Goal: Task Accomplishment & Management: Use online tool/utility

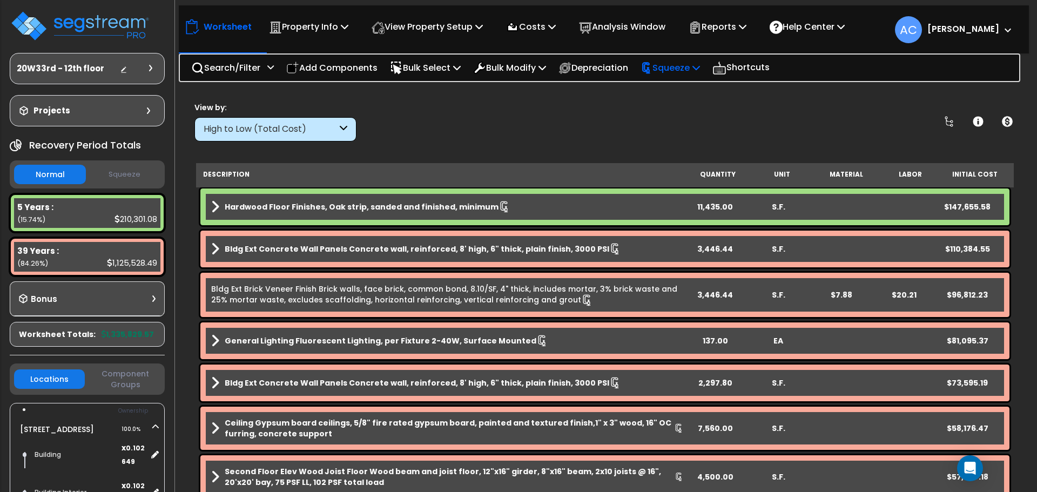
click at [673, 66] on p "Squeeze" at bounding box center [669, 67] width 59 height 15
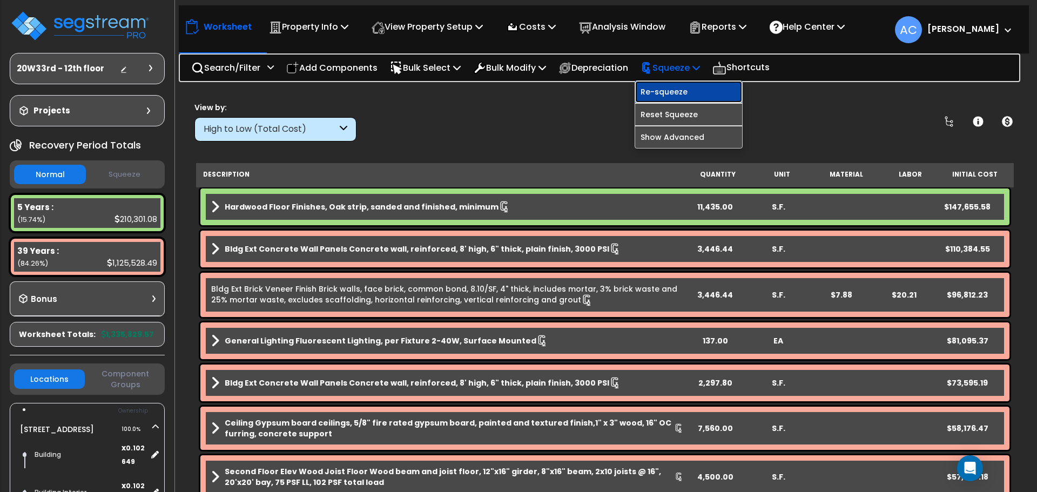
click at [687, 89] on link "Re-squeeze" at bounding box center [688, 92] width 107 height 22
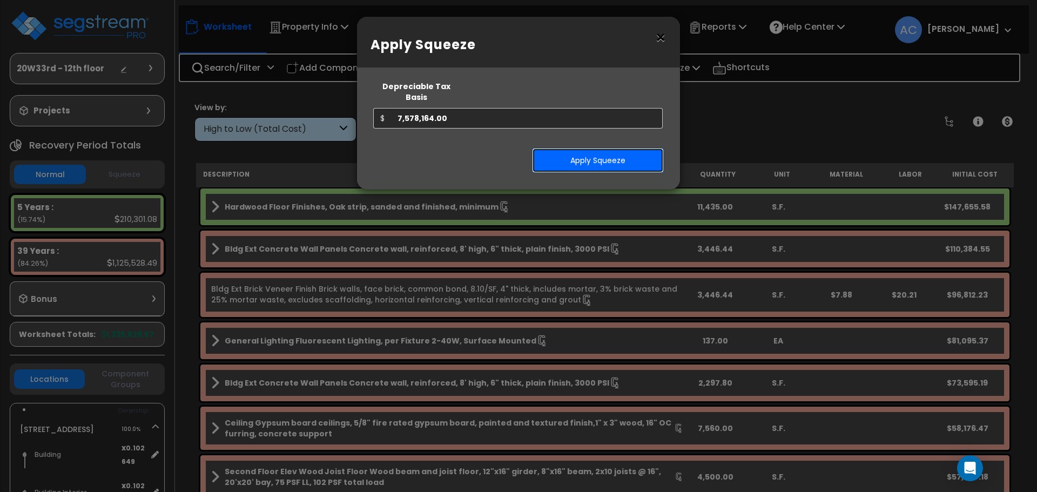
click at [623, 150] on button "Apply Squeeze" at bounding box center [598, 160] width 132 height 25
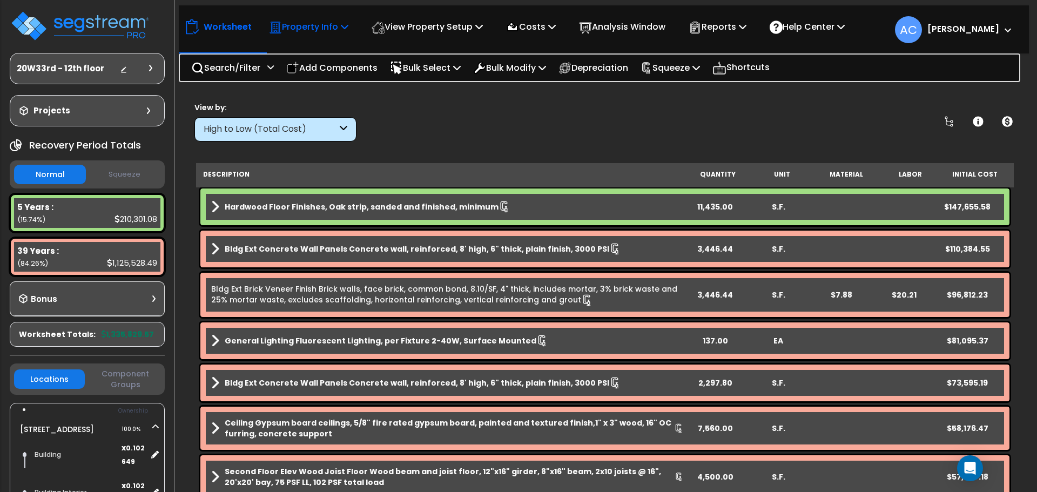
click at [307, 29] on p "Property Info" at bounding box center [308, 26] width 79 height 15
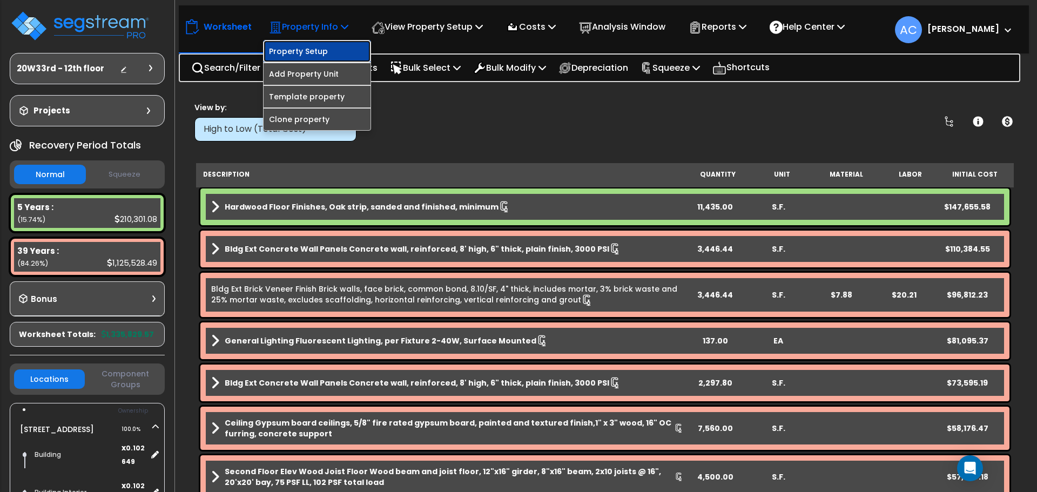
click at [308, 46] on link "Property Setup" at bounding box center [317, 51] width 107 height 22
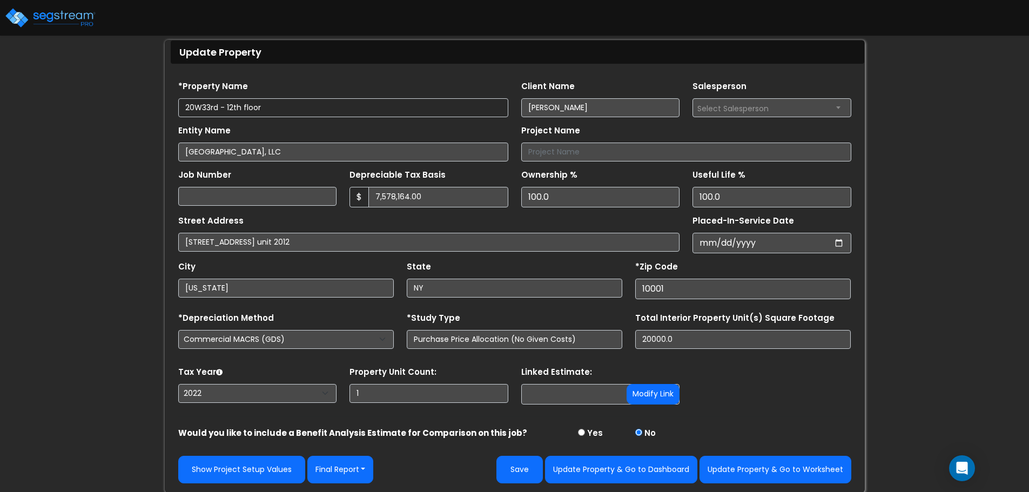
scroll to position [61, 0]
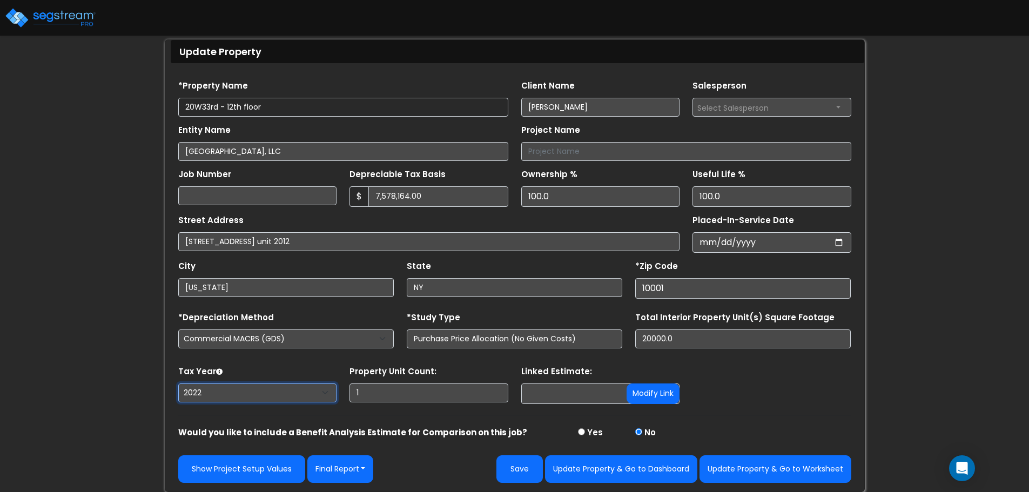
click at [215, 399] on select "2026 2025 2024 2023 2022" at bounding box center [257, 392] width 159 height 19
click at [178, 383] on select "2026 2025 2024 2023 2022" at bounding box center [257, 392] width 159 height 19
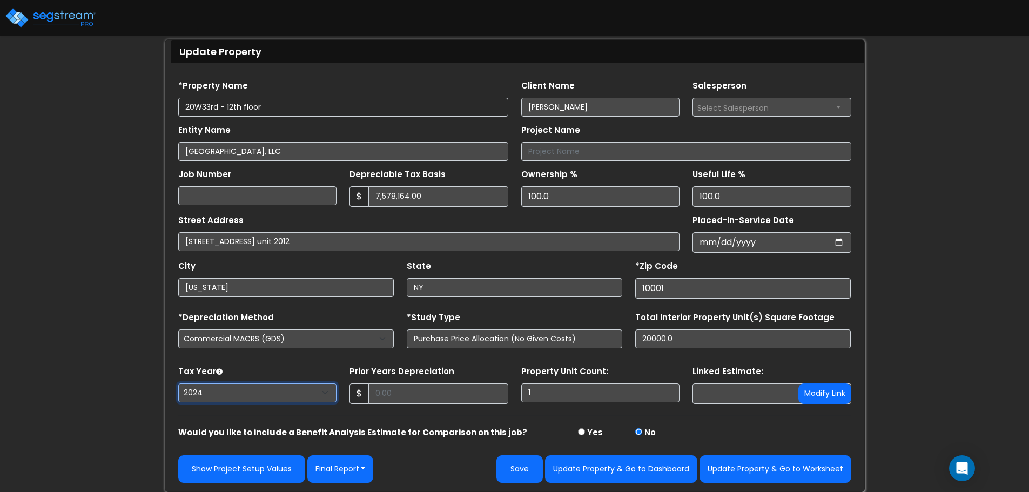
click at [219, 394] on select "2026 2025 2024 2023 2022" at bounding box center [257, 392] width 159 height 19
select select "2025"
click at [178, 383] on select "2026 2025 2024 2023 2022" at bounding box center [257, 392] width 159 height 19
click at [719, 244] on input "2022-02-23" at bounding box center [771, 242] width 159 height 21
click at [703, 245] on input "2022-02-23" at bounding box center [771, 242] width 159 height 21
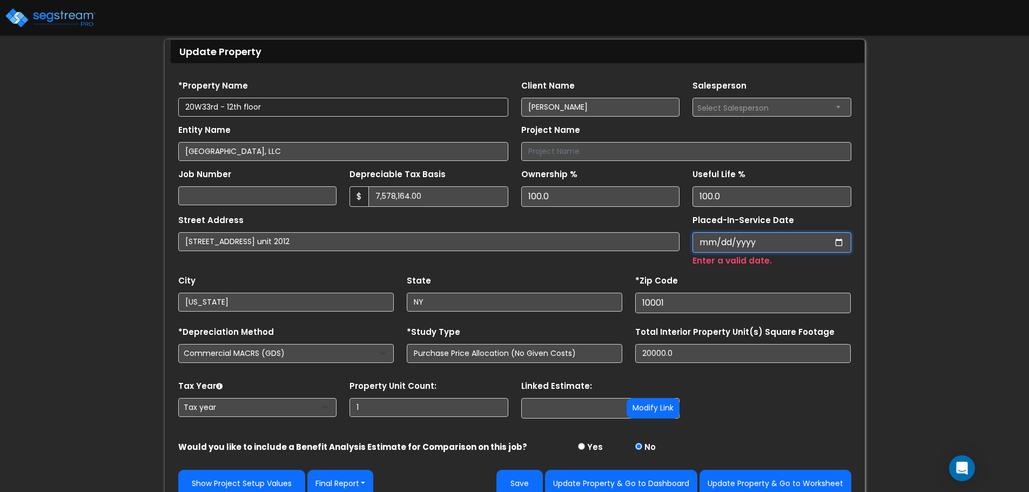
type input "0002-05-23"
select select "2"
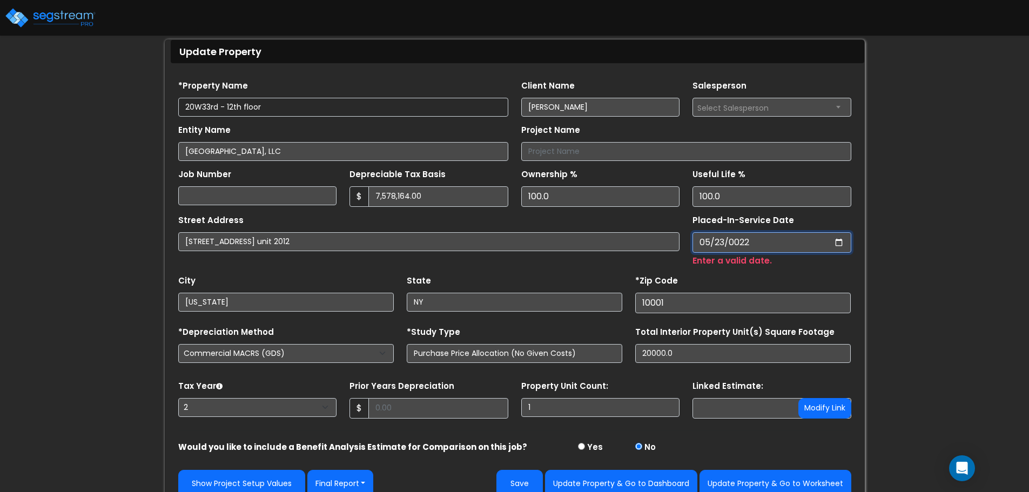
type input "0220-05-23"
select select "220"
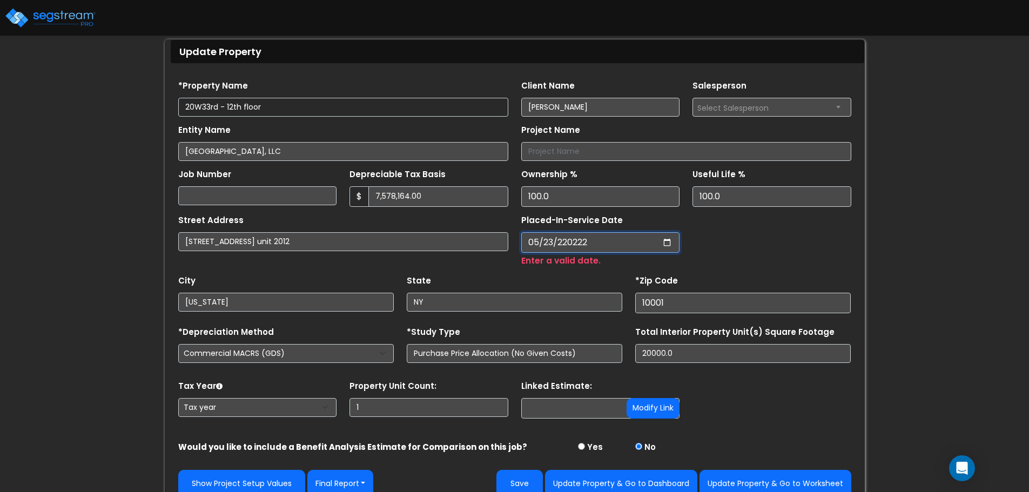
type input "202220-05-23"
type input "0020-05-23"
select select "20"
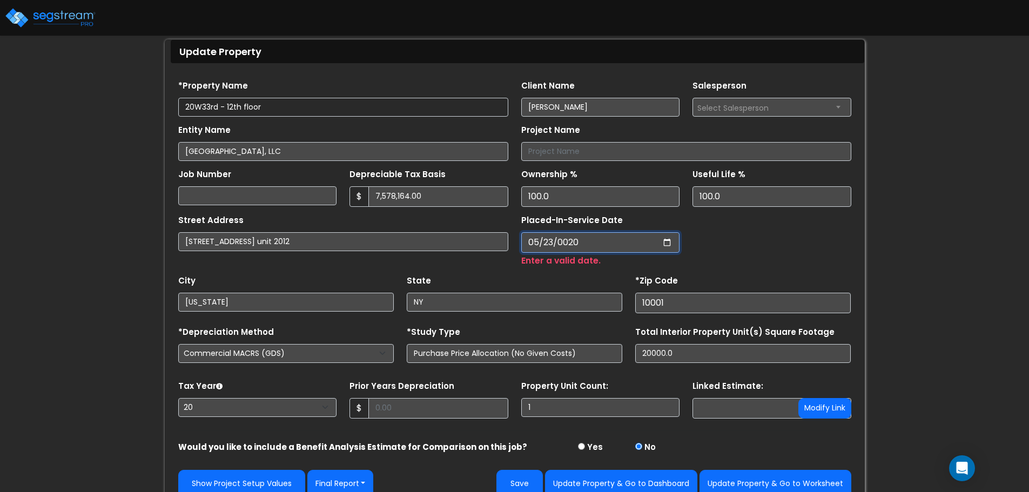
type input "0202-05-23"
select select "202"
type input "2022-05-23"
select select "2022"
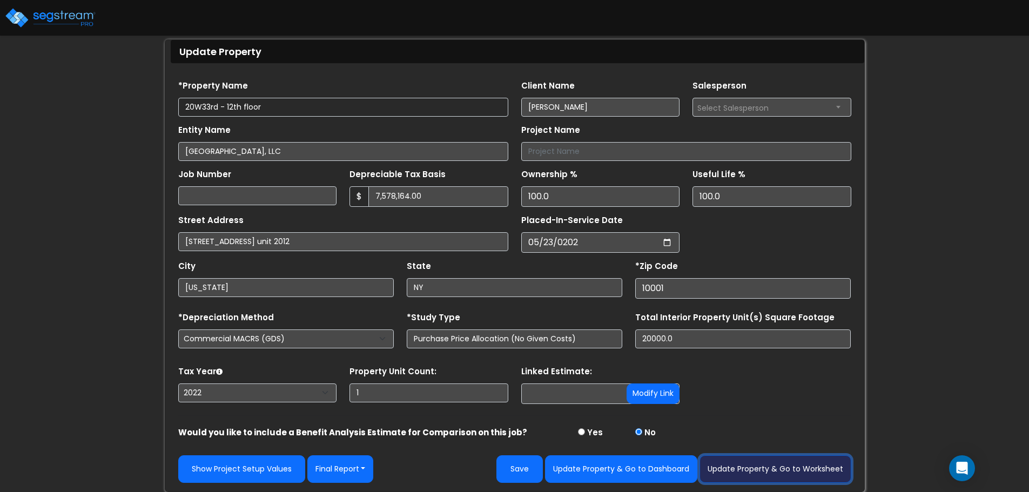
click at [762, 471] on button "Update Property & Go to Worksheet" at bounding box center [775, 469] width 152 height 28
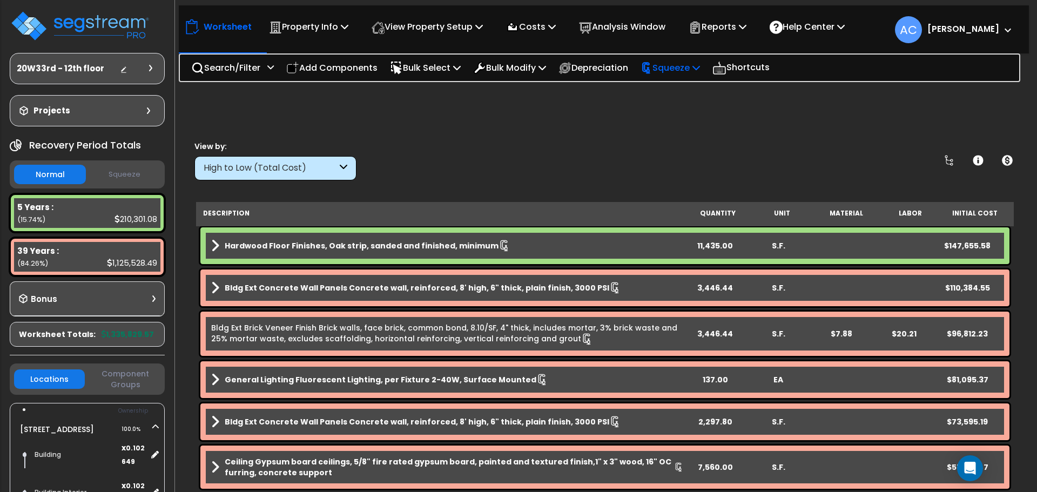
click at [700, 75] on div "Squeeze" at bounding box center [669, 67] width 59 height 25
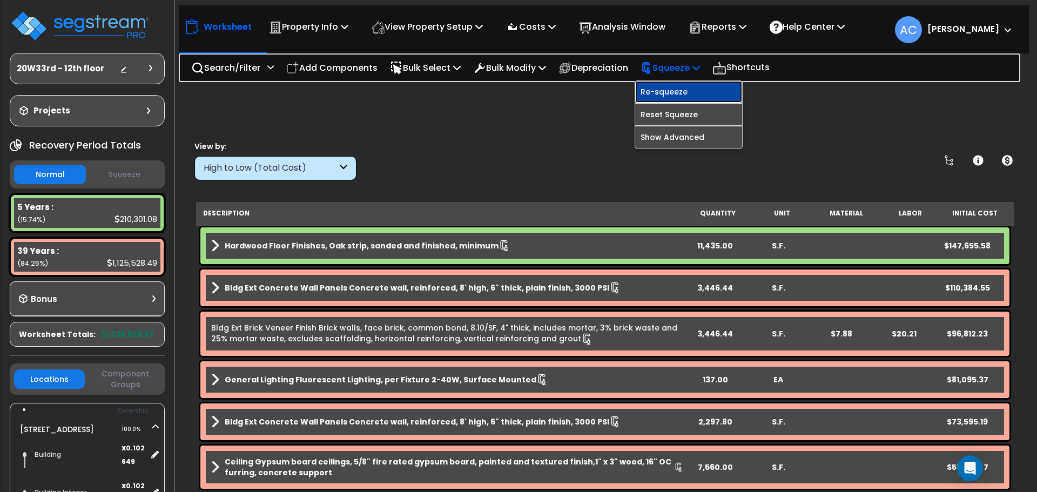
click at [703, 96] on link "Re-squeeze" at bounding box center [688, 92] width 107 height 22
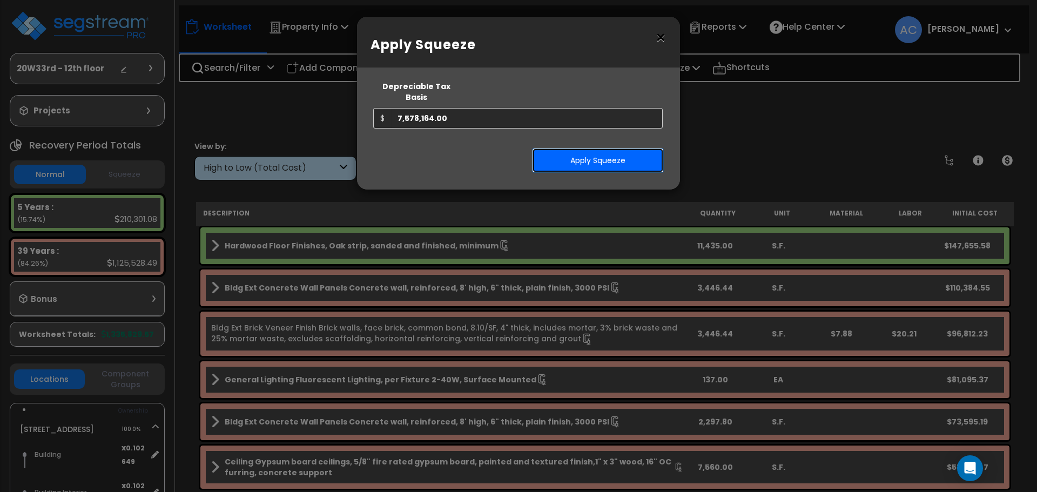
click at [615, 148] on button "Apply Squeeze" at bounding box center [598, 160] width 132 height 25
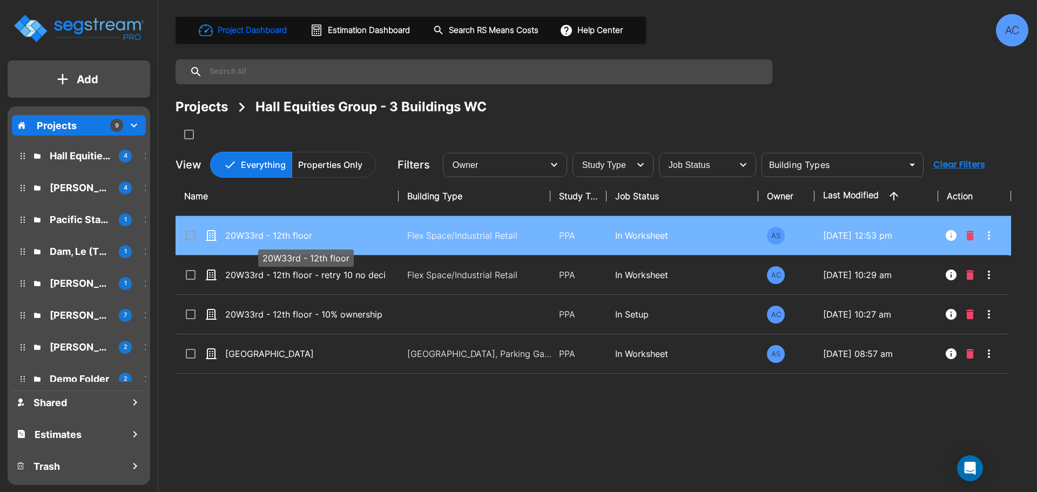
click at [291, 237] on p "20W33rd - 12th floor" at bounding box center [305, 235] width 160 height 13
checkbox input "true"
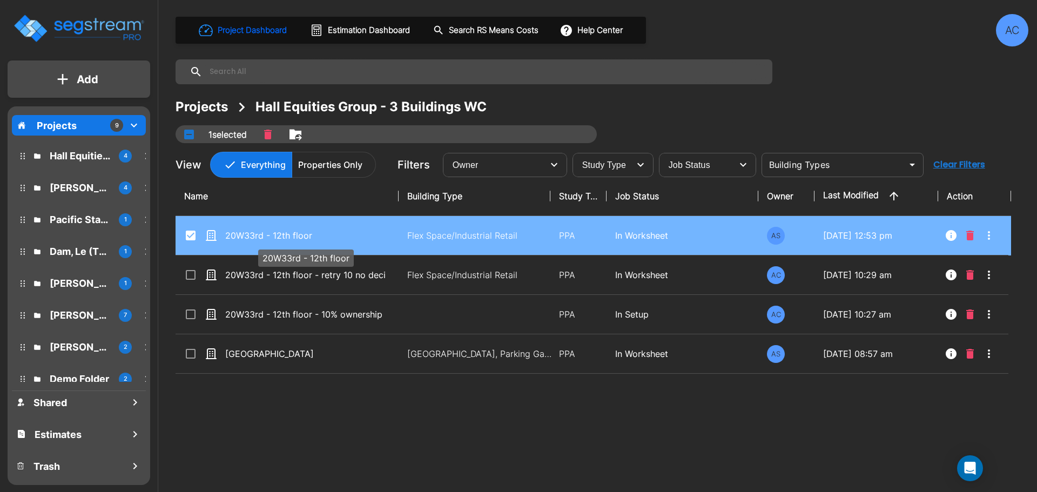
click at [291, 237] on p "20W33rd - 12th floor" at bounding box center [305, 235] width 160 height 13
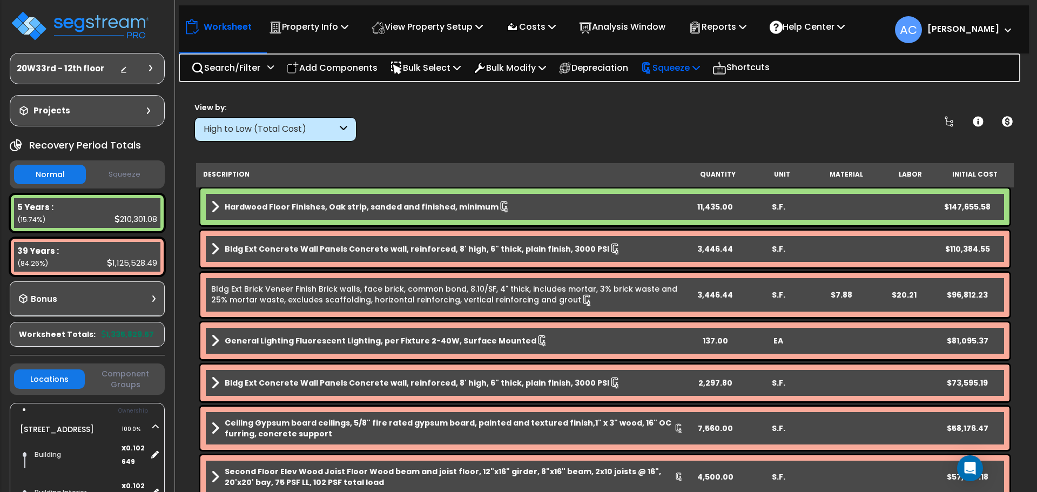
click at [681, 66] on p "Squeeze" at bounding box center [669, 67] width 59 height 15
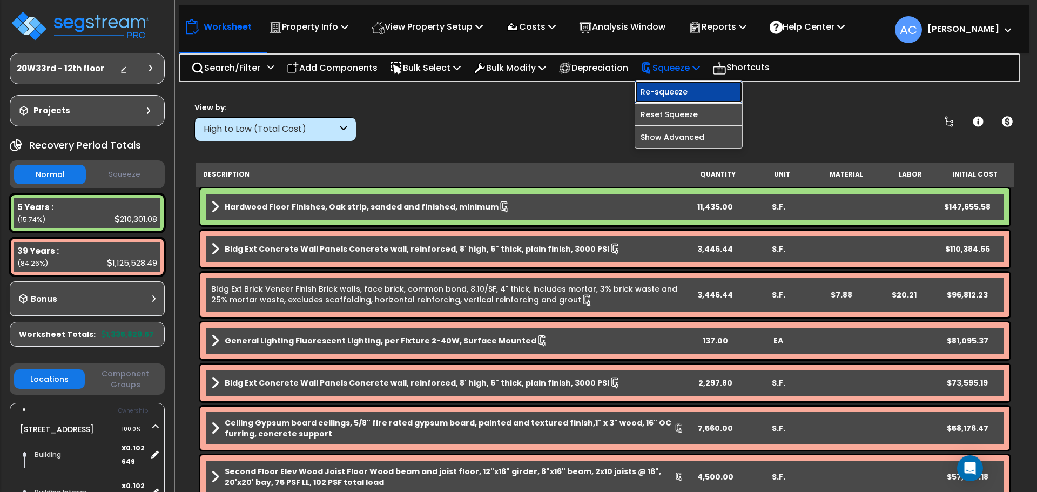
click at [679, 90] on link "Re-squeeze" at bounding box center [688, 92] width 107 height 22
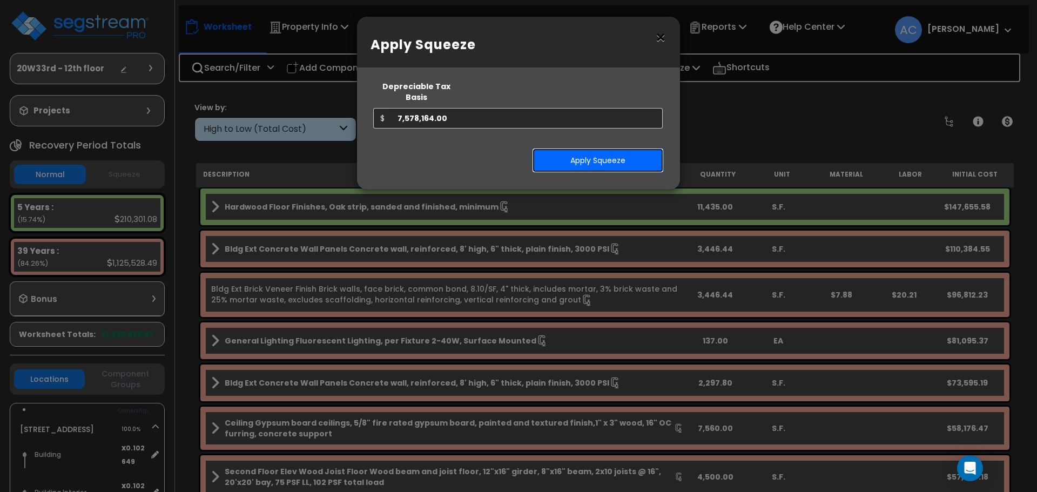
click at [586, 151] on button "Apply Squeeze" at bounding box center [598, 160] width 132 height 25
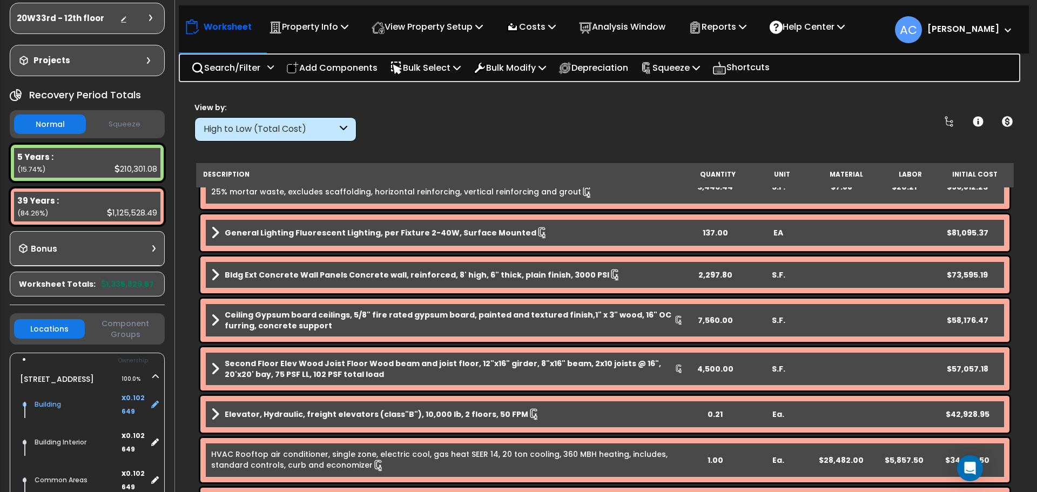
scroll to position [108, 0]
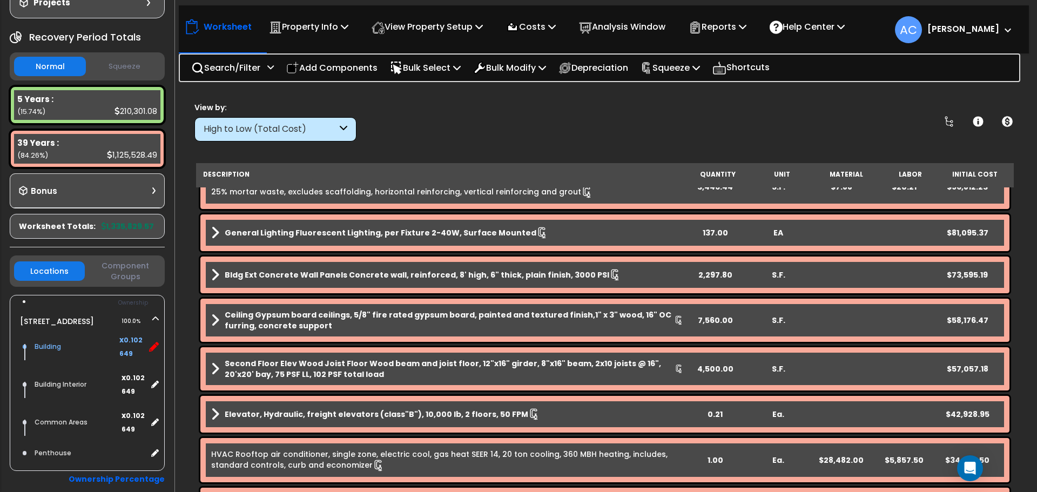
click at [154, 352] on icon at bounding box center [154, 347] width 10 height 10
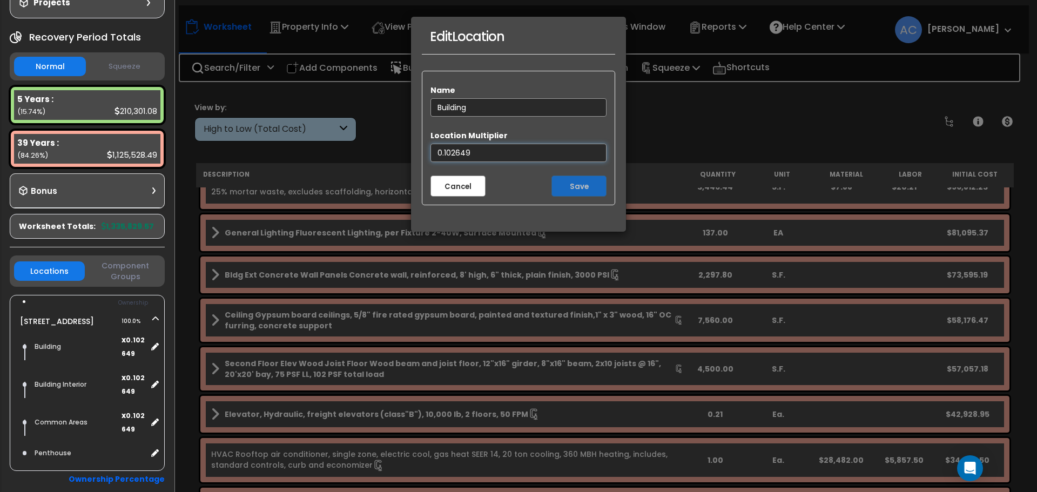
drag, startPoint x: 502, startPoint y: 155, endPoint x: 344, endPoint y: 154, distance: 158.2
click at [344, 154] on div "Edit Location Name Building Location Multiplier 0.102649 Cancel Save" at bounding box center [518, 246] width 1037 height 492
type input "1"
click at [573, 187] on button "Save" at bounding box center [578, 185] width 55 height 21
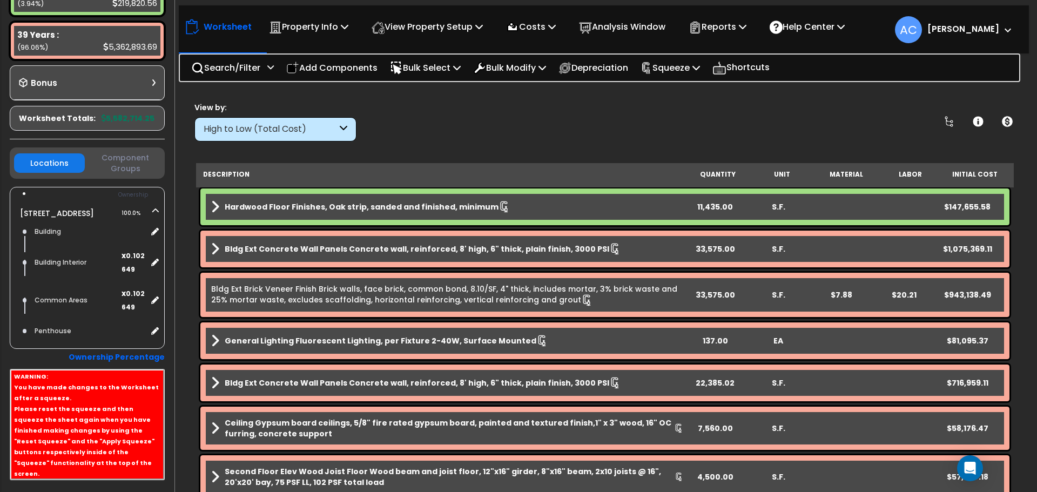
scroll to position [48, 0]
click at [157, 267] on icon at bounding box center [154, 263] width 10 height 10
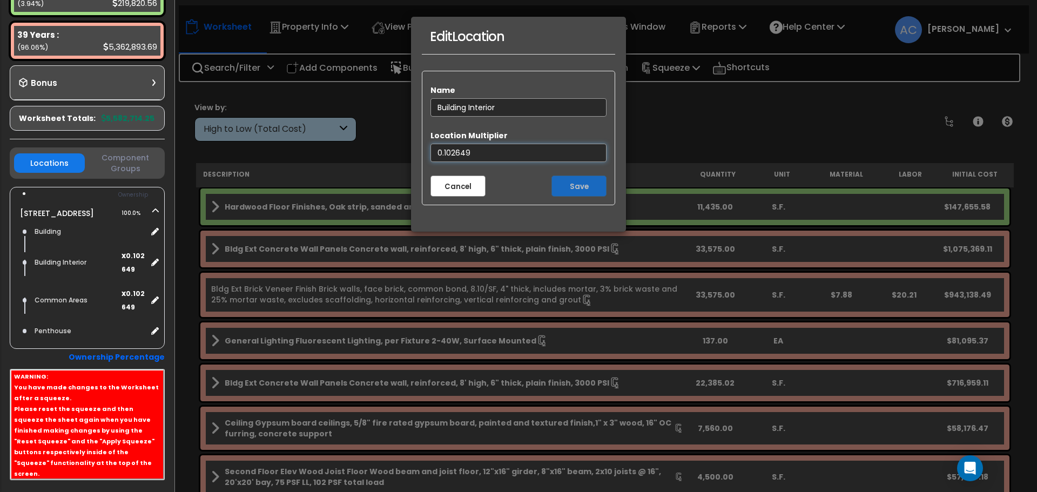
drag, startPoint x: 493, startPoint y: 152, endPoint x: 416, endPoint y: 151, distance: 77.2
click at [416, 151] on div "Edit Location Name Building Interior Location Multiplier 0.102649 Cancel Save" at bounding box center [518, 124] width 216 height 216
type input "1"
click at [565, 188] on button "Save" at bounding box center [578, 185] width 55 height 21
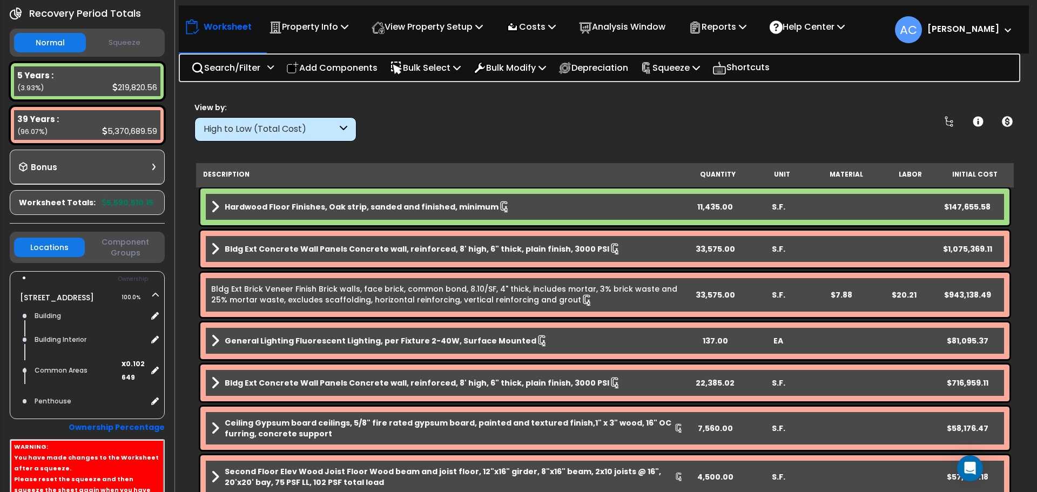
scroll to position [162, 0]
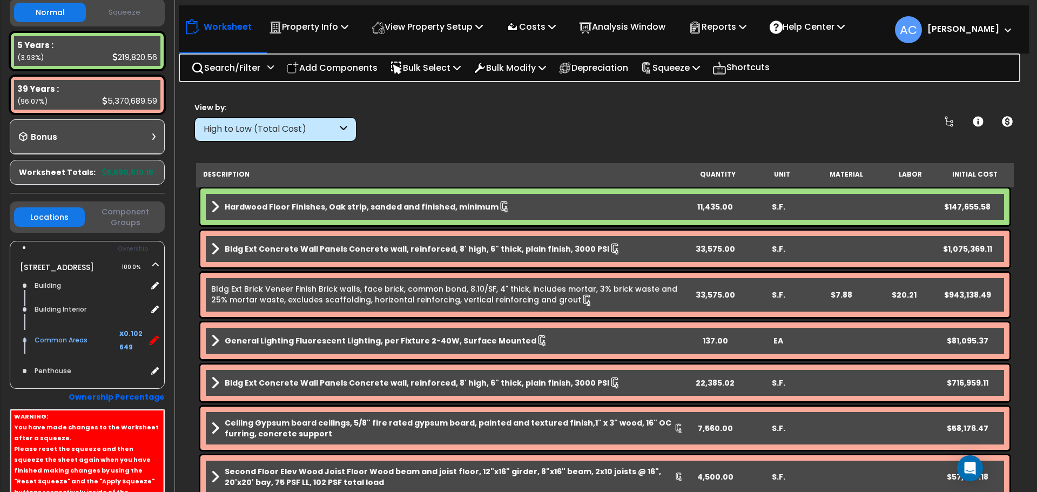
click at [152, 345] on icon at bounding box center [154, 340] width 10 height 10
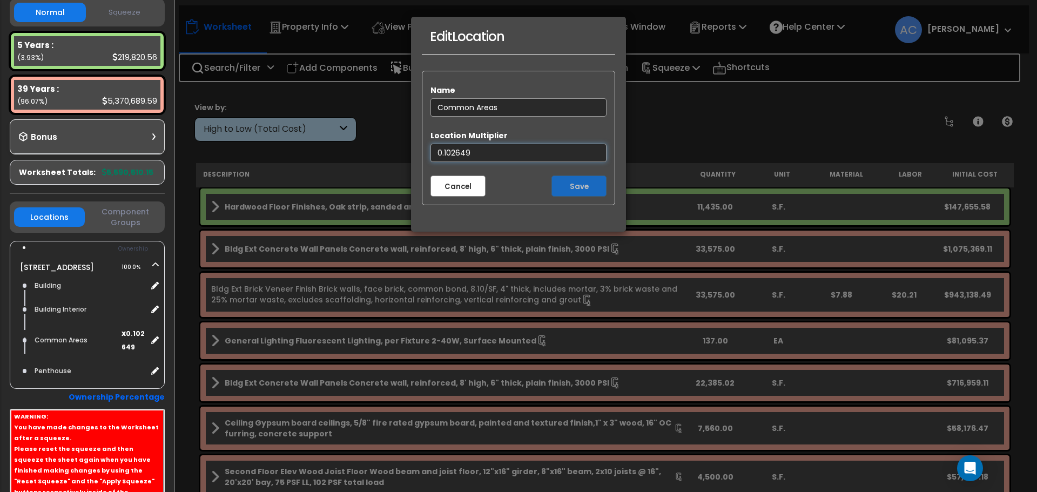
drag, startPoint x: 516, startPoint y: 154, endPoint x: 397, endPoint y: 150, distance: 118.9
click at [398, 150] on div "Edit Location Name Common Areas Location Multiplier 0.102649 Cancel Save" at bounding box center [518, 246] width 1037 height 492
type input "1"
click at [563, 172] on div "Cancel Save" at bounding box center [518, 183] width 192 height 26
click at [567, 180] on button "Save" at bounding box center [578, 185] width 55 height 21
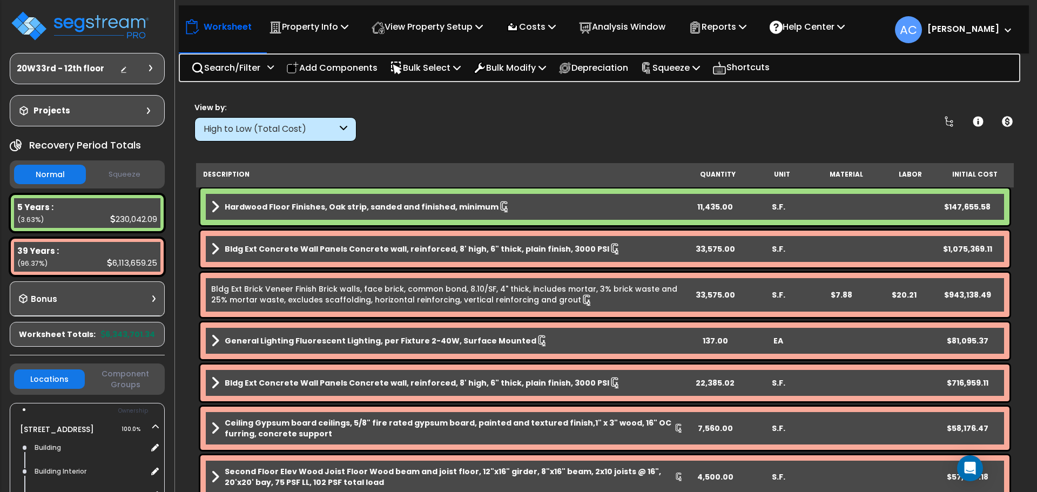
scroll to position [48, 0]
click at [687, 61] on p "Squeeze" at bounding box center [669, 67] width 59 height 15
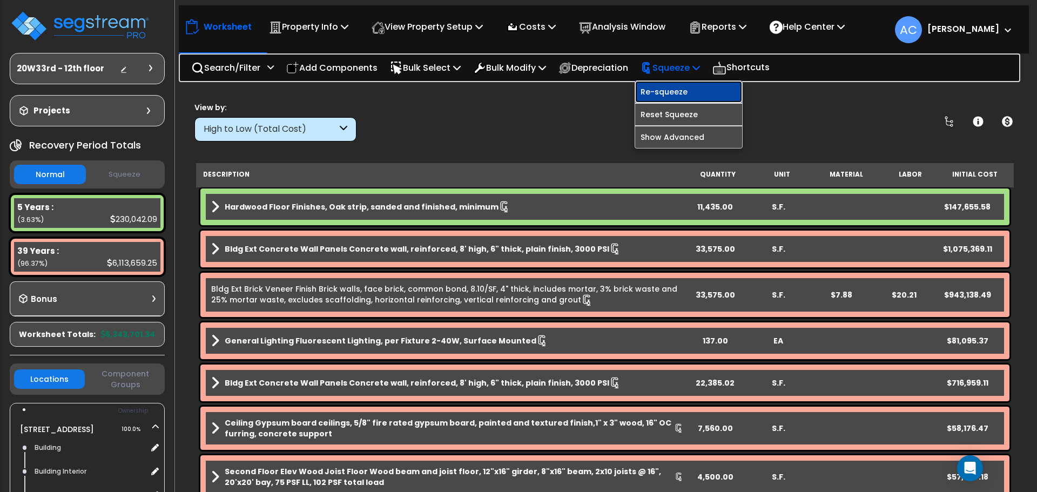
click at [684, 87] on link "Re-squeeze" at bounding box center [688, 92] width 107 height 22
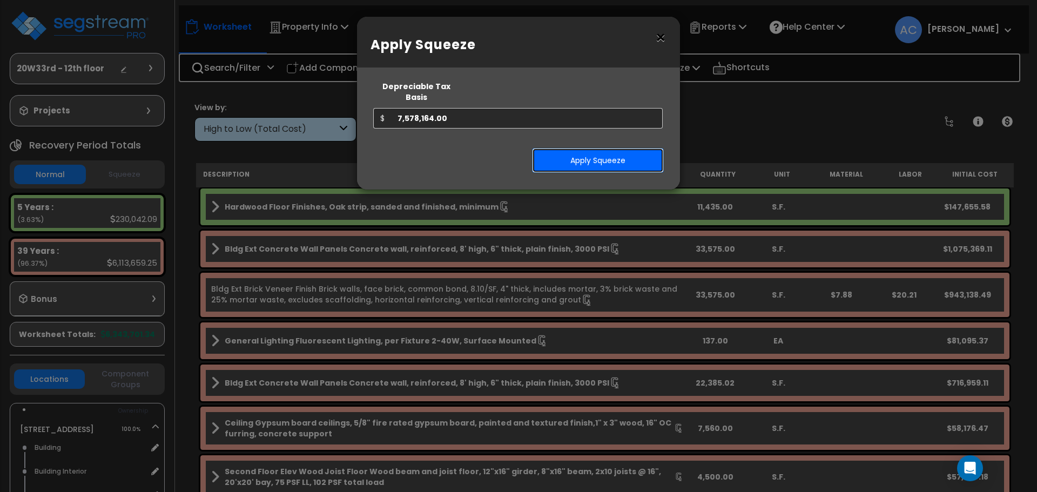
click at [629, 151] on button "Apply Squeeze" at bounding box center [598, 160] width 132 height 25
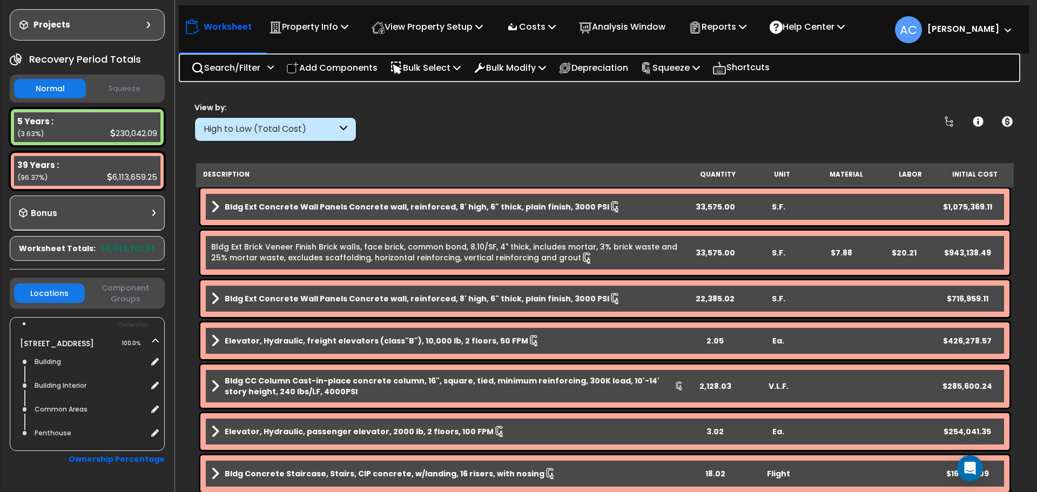
scroll to position [108, 0]
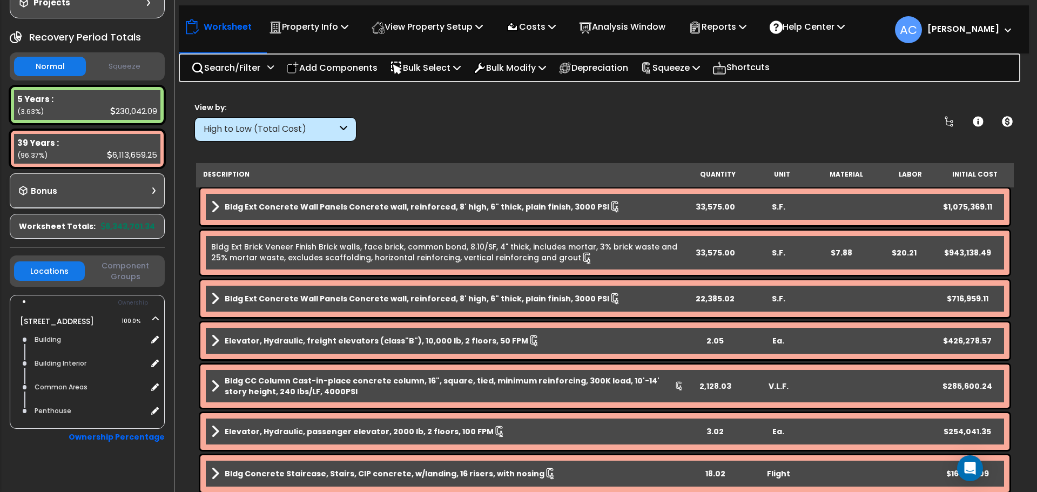
click at [133, 436] on b "Ownership Percentage" at bounding box center [117, 436] width 96 height 11
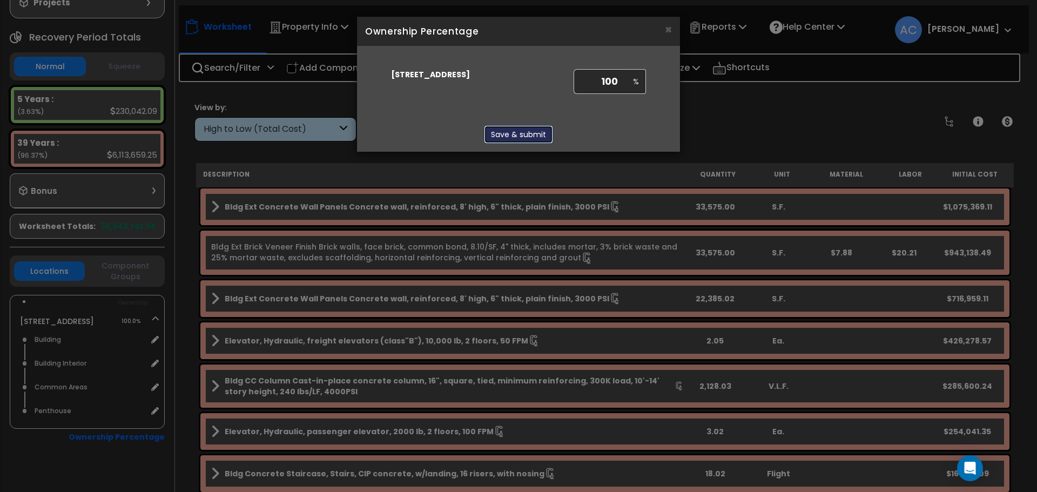
click at [531, 134] on button "Save & submit" at bounding box center [518, 134] width 69 height 18
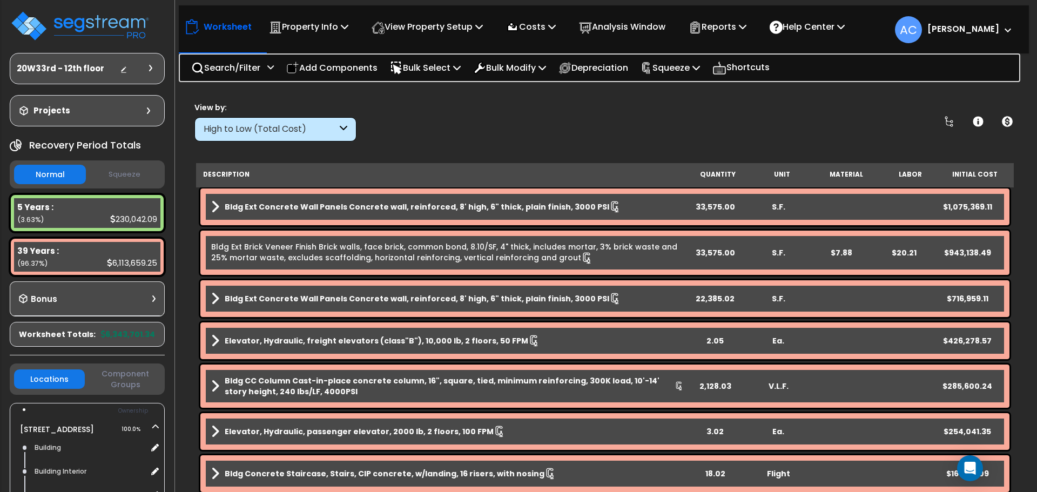
scroll to position [48, 0]
click at [700, 64] on p "Squeeze" at bounding box center [669, 67] width 59 height 15
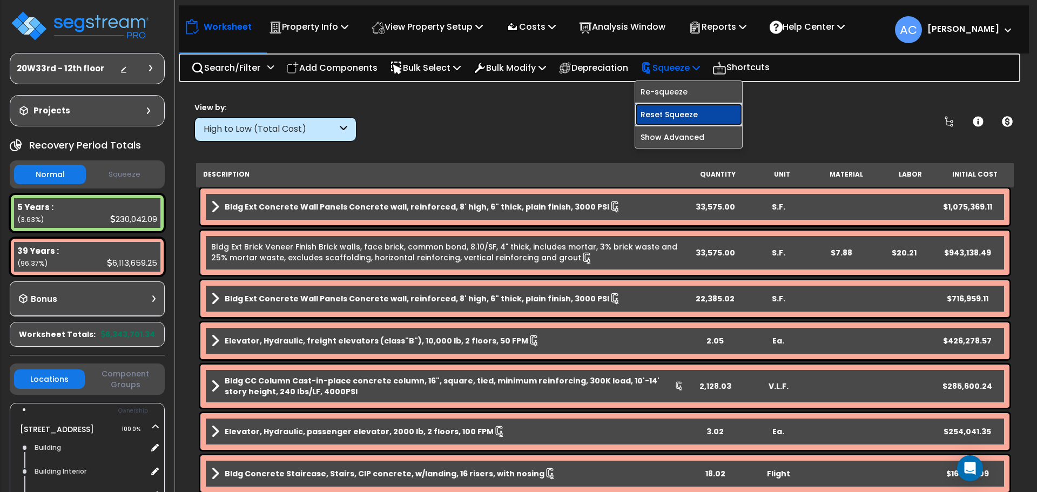
click at [683, 113] on link "Reset Squeeze" at bounding box center [688, 115] width 107 height 22
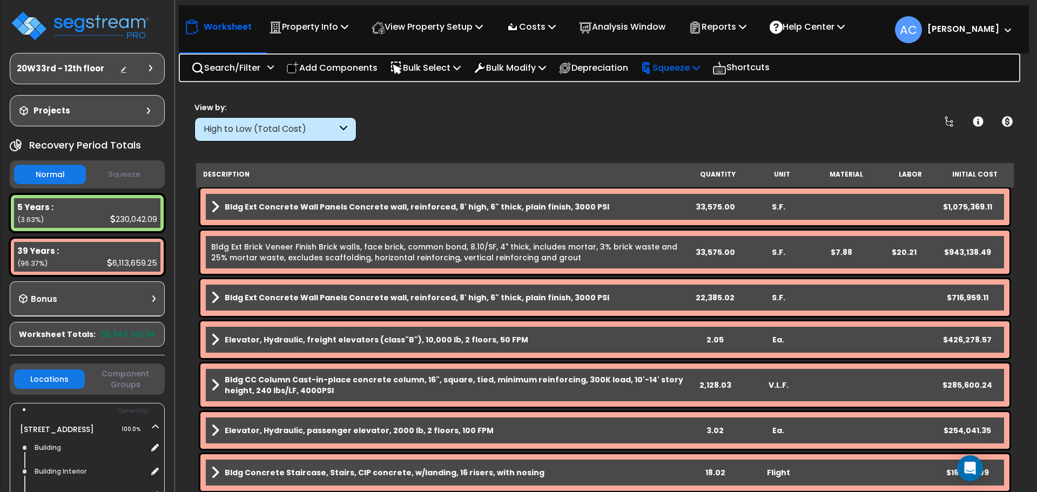
click at [687, 64] on p "Squeeze" at bounding box center [669, 67] width 59 height 15
click at [687, 90] on link "Squeeze" at bounding box center [688, 92] width 107 height 22
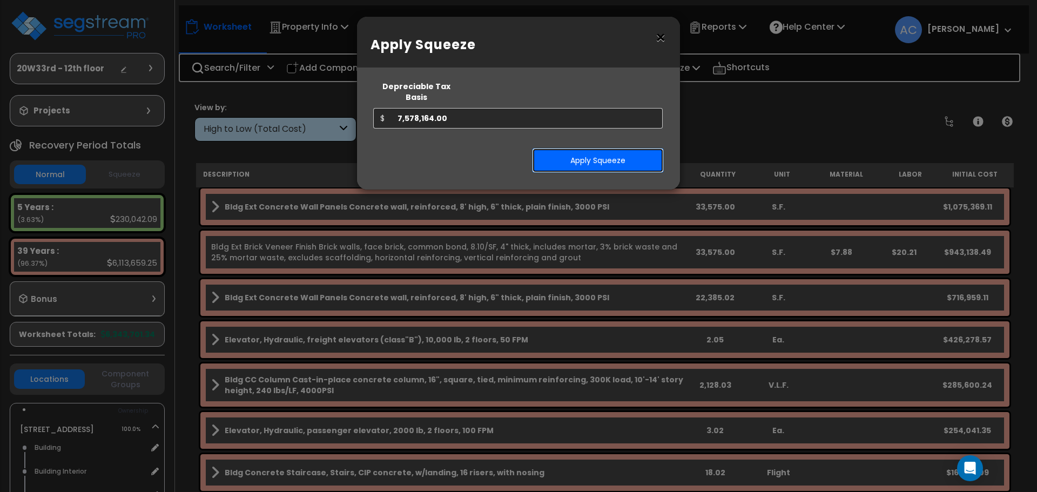
click at [613, 151] on button "Apply Squeeze" at bounding box center [598, 160] width 132 height 25
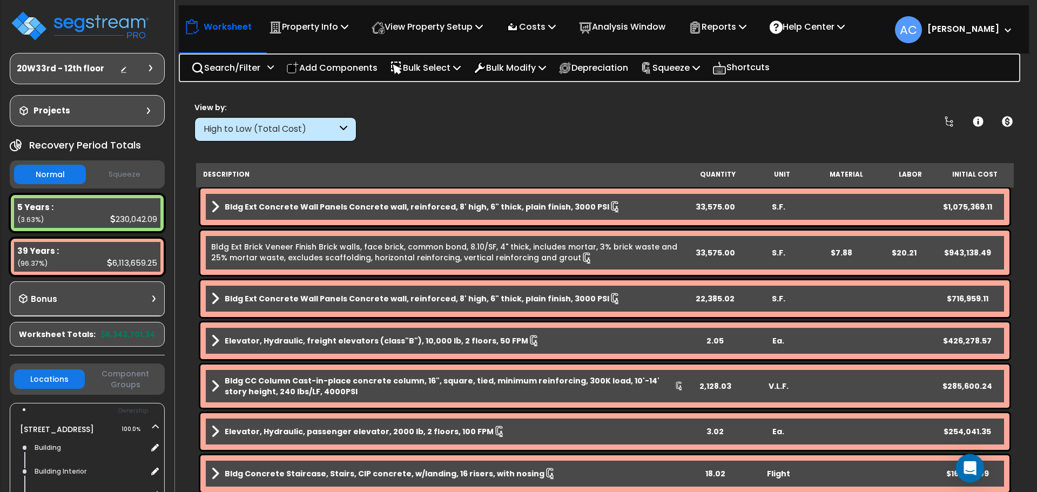
click at [973, 470] on icon "Open Intercom Messenger" at bounding box center [969, 468] width 12 height 14
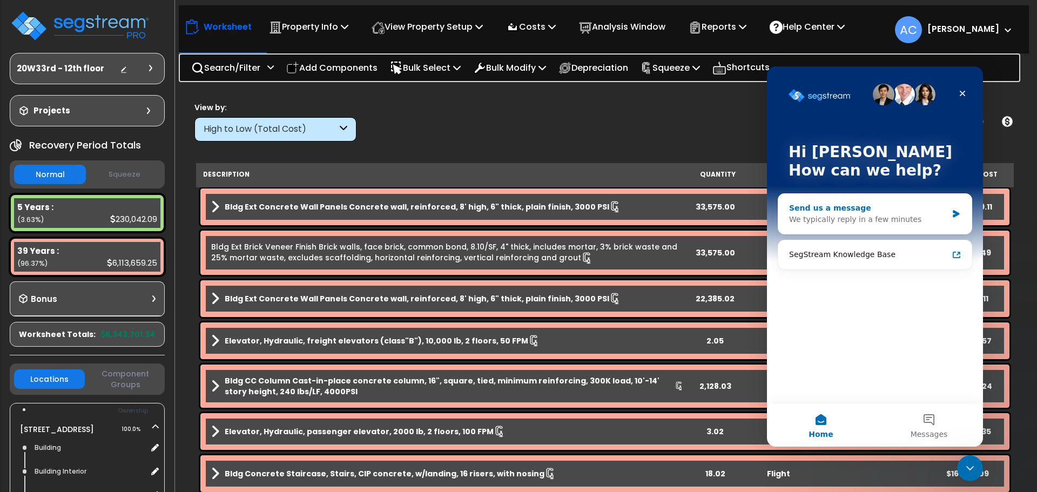
click at [860, 218] on div "We typically reply in a few minutes" at bounding box center [868, 219] width 158 height 11
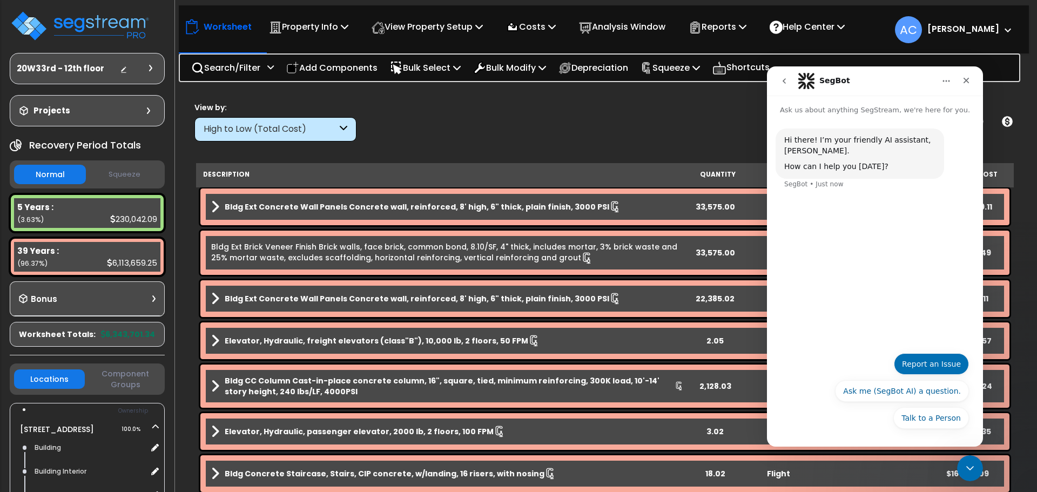
click at [932, 365] on button "Report an Issue" at bounding box center [931, 364] width 75 height 22
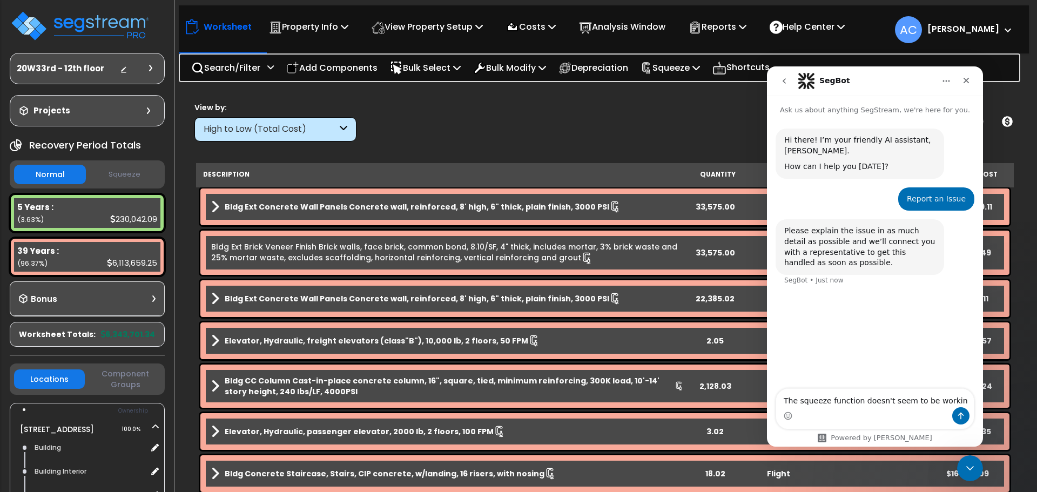
type textarea "The squeeze function doesn't seem to be working"
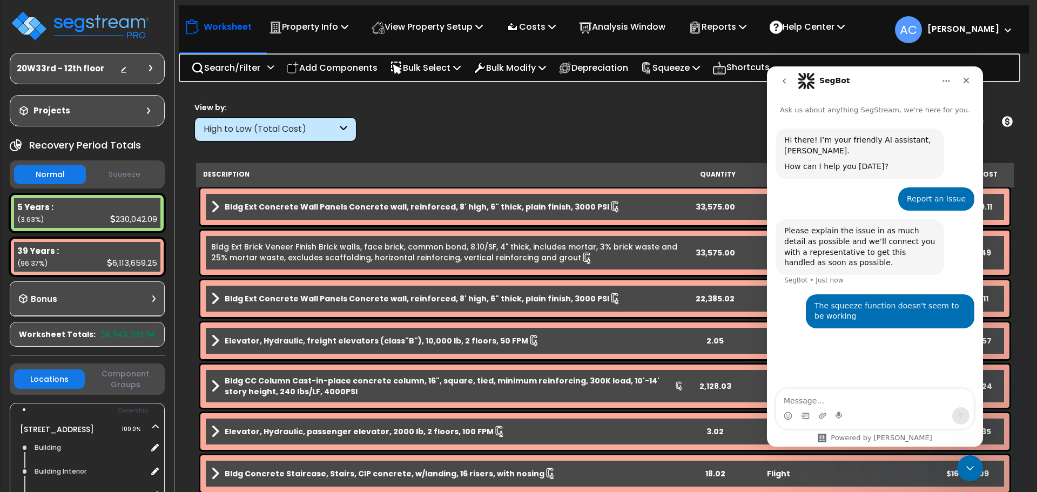
type textarea "[URL][DOMAIN_NAME]"
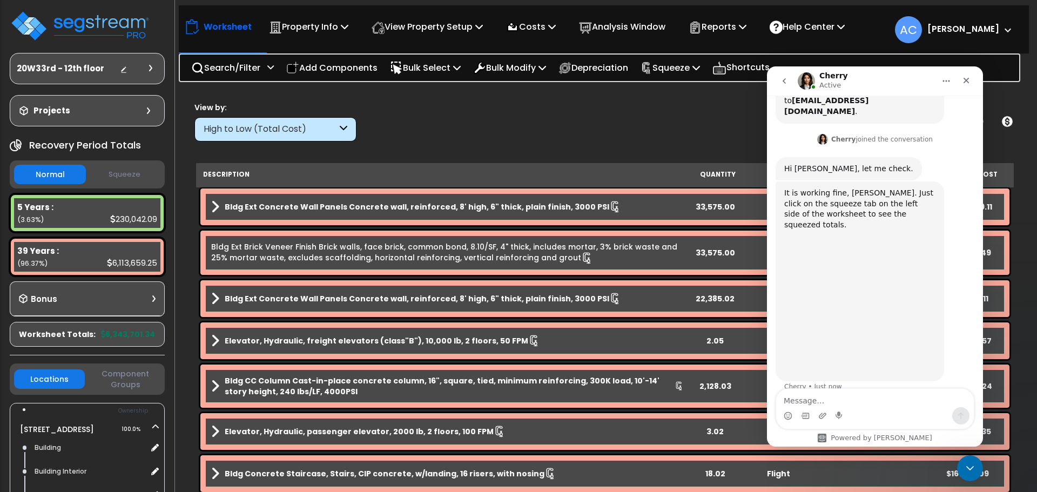
scroll to position [298, 0]
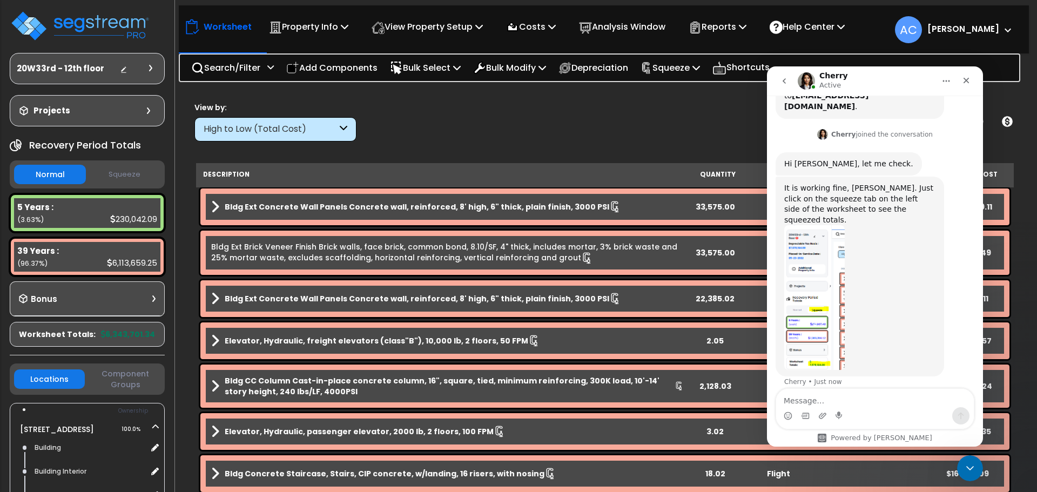
click at [836, 402] on textarea "Message…" at bounding box center [875, 398] width 198 height 18
type textarea "woah. is that feature new?? [GEOGRAPHIC_DATA]"
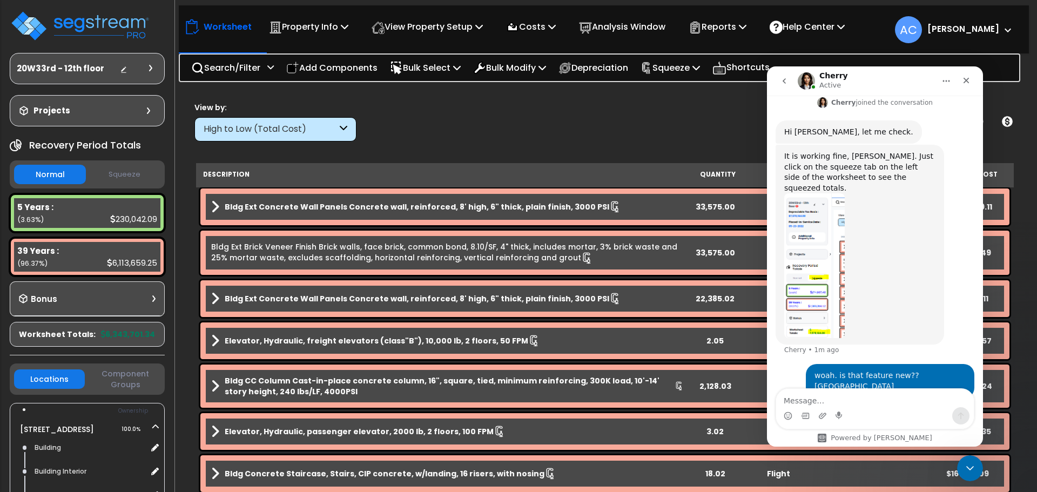
click at [135, 170] on button "Squeeze" at bounding box center [125, 174] width 72 height 19
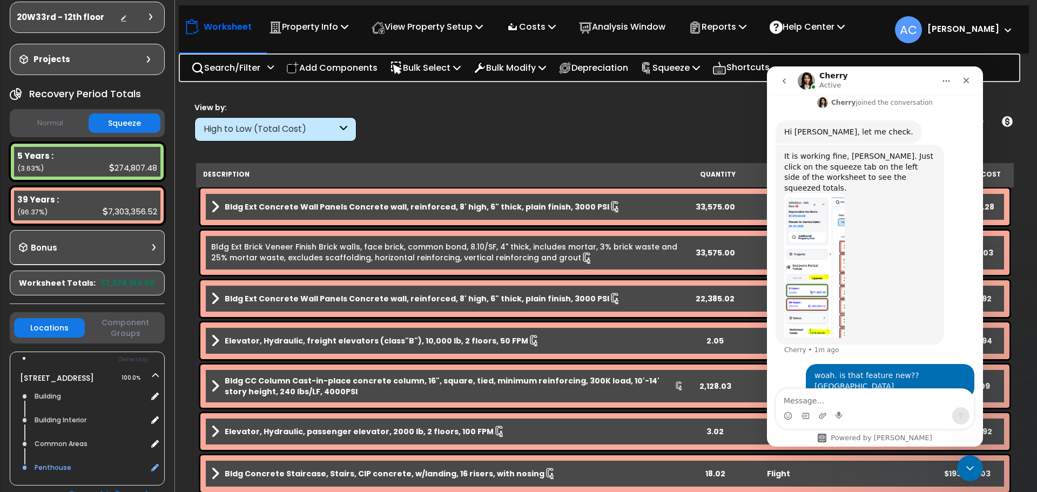
scroll to position [122, 0]
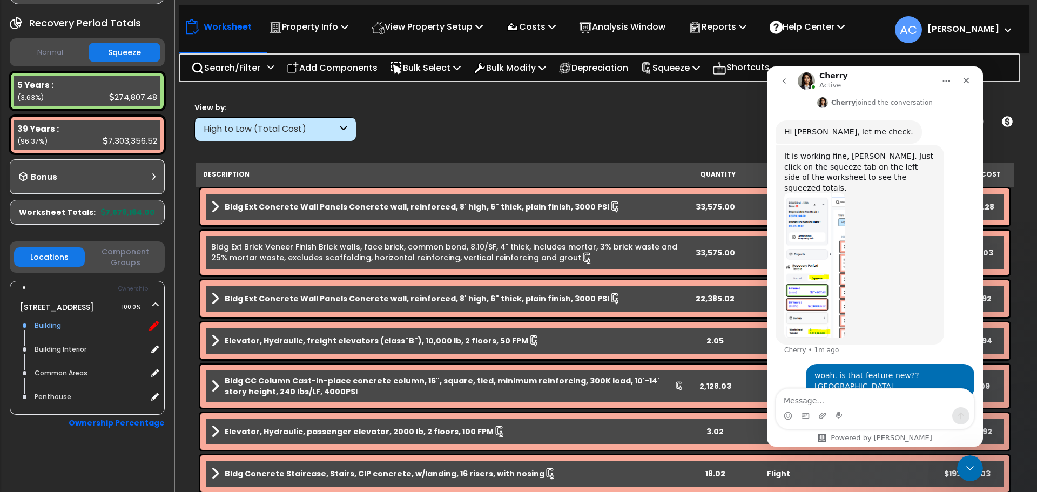
click at [153, 326] on icon at bounding box center [154, 326] width 10 height 10
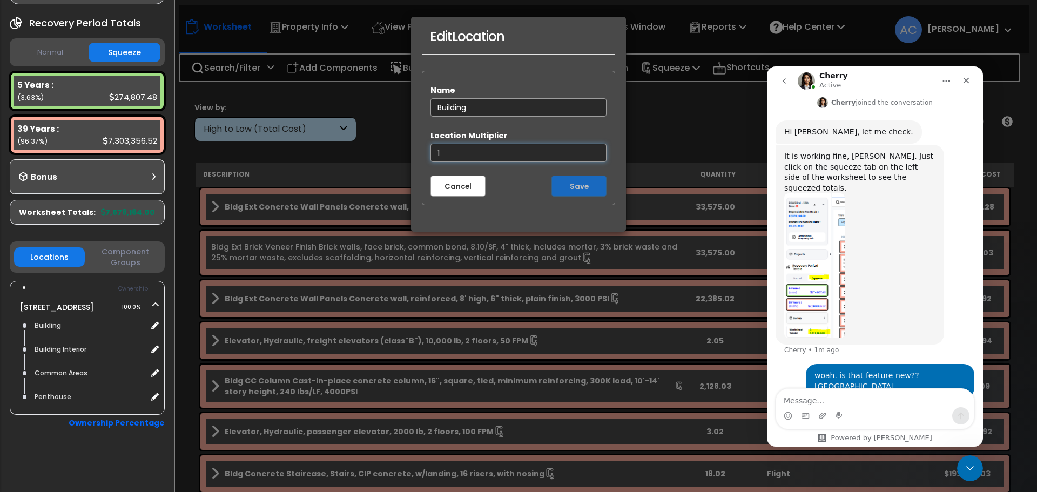
drag, startPoint x: 469, startPoint y: 146, endPoint x: 393, endPoint y: 150, distance: 76.2
click at [393, 150] on div "Edit Location Name Building Location Multiplier 1 Cancel Save" at bounding box center [518, 246] width 1037 height 492
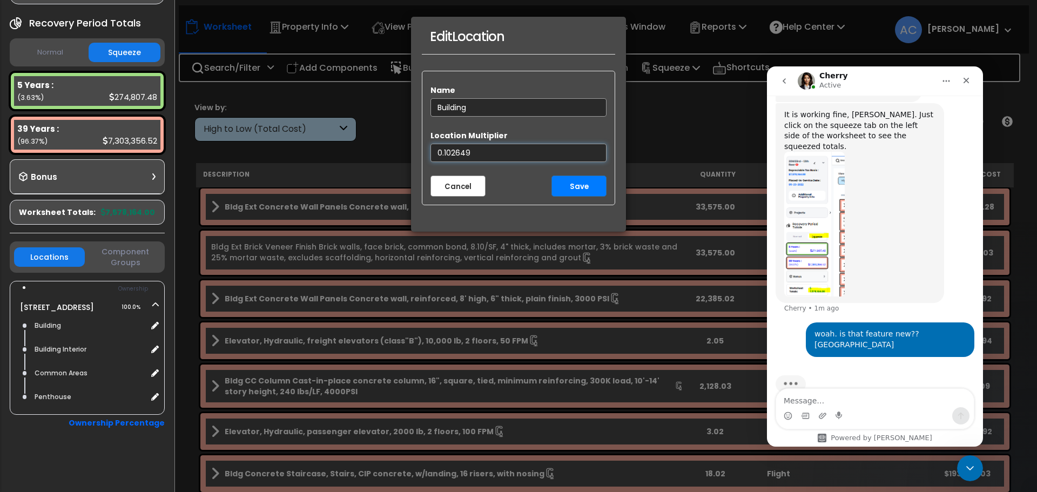
drag, startPoint x: 502, startPoint y: 154, endPoint x: 402, endPoint y: 153, distance: 99.9
click at [402, 153] on div "Edit Location Name Building Location Multiplier 0.102649 Cancel Save" at bounding box center [518, 246] width 1037 height 492
type input "0.102649"
click at [567, 185] on button "Save" at bounding box center [578, 185] width 55 height 21
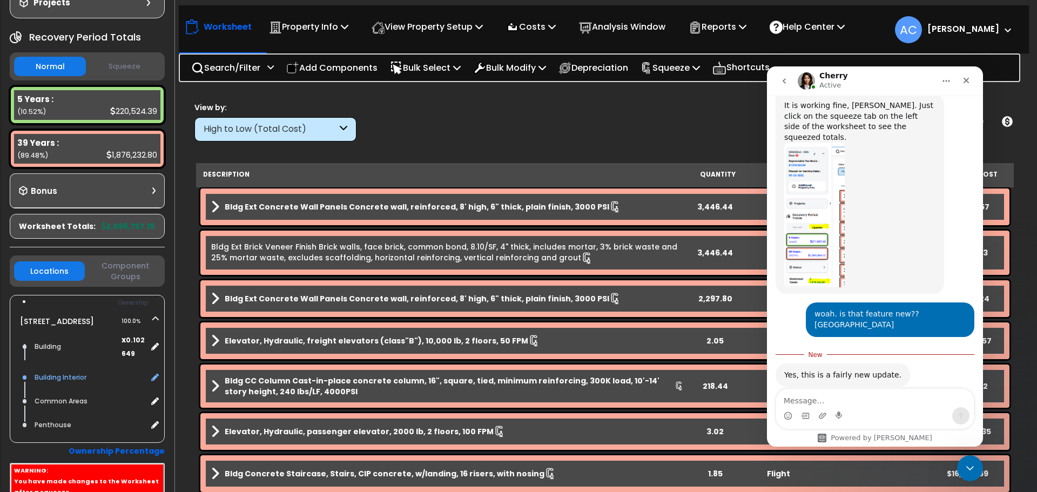
scroll to position [380, 0]
click at [154, 382] on icon at bounding box center [154, 378] width 10 height 10
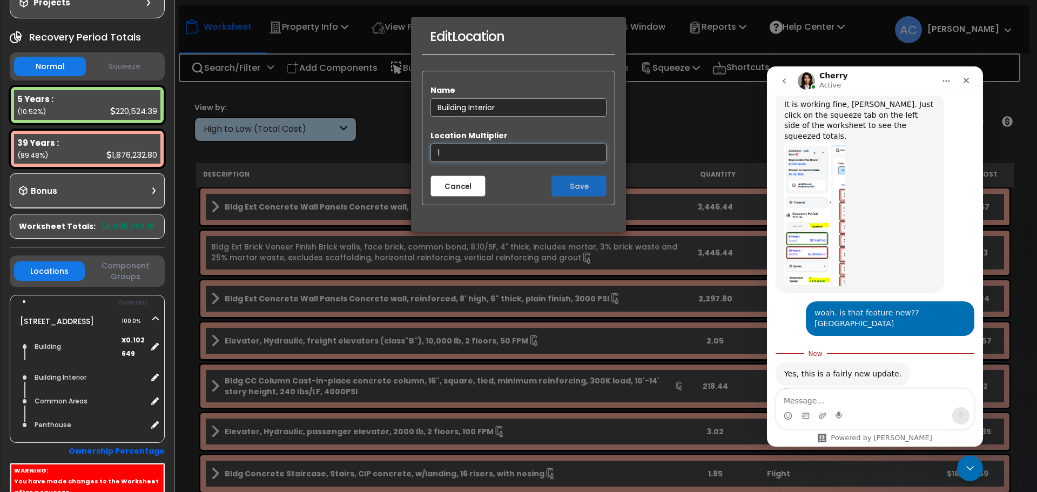
drag, startPoint x: 451, startPoint y: 154, endPoint x: 389, endPoint y: 153, distance: 62.1
click at [389, 153] on div "Edit Location Name Building Interior Location Multiplier 1 Cancel Save" at bounding box center [518, 246] width 1037 height 492
paste input "0.102649"
type input "0.102649"
click at [587, 187] on button "Save" at bounding box center [578, 185] width 55 height 21
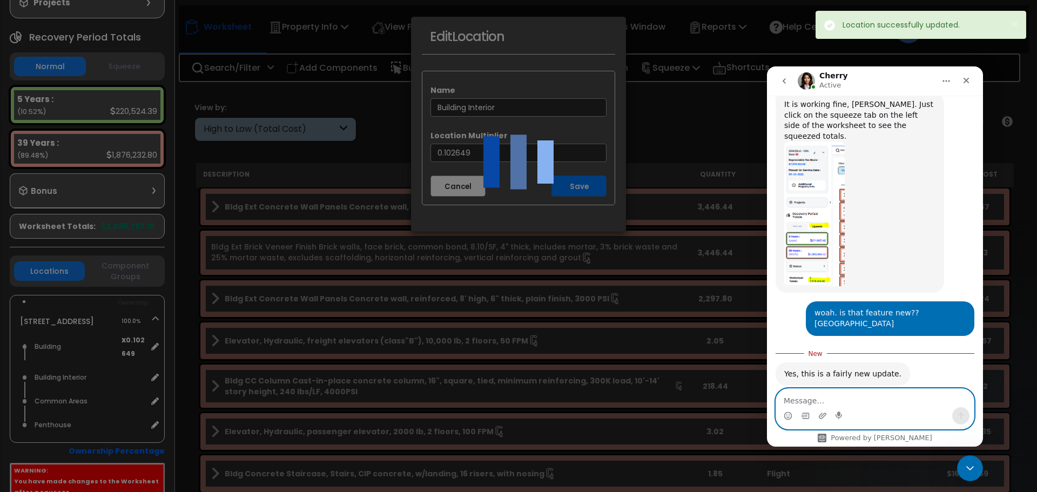
click at [819, 396] on textarea "Message…" at bounding box center [875, 398] width 198 height 18
type textarea "a"
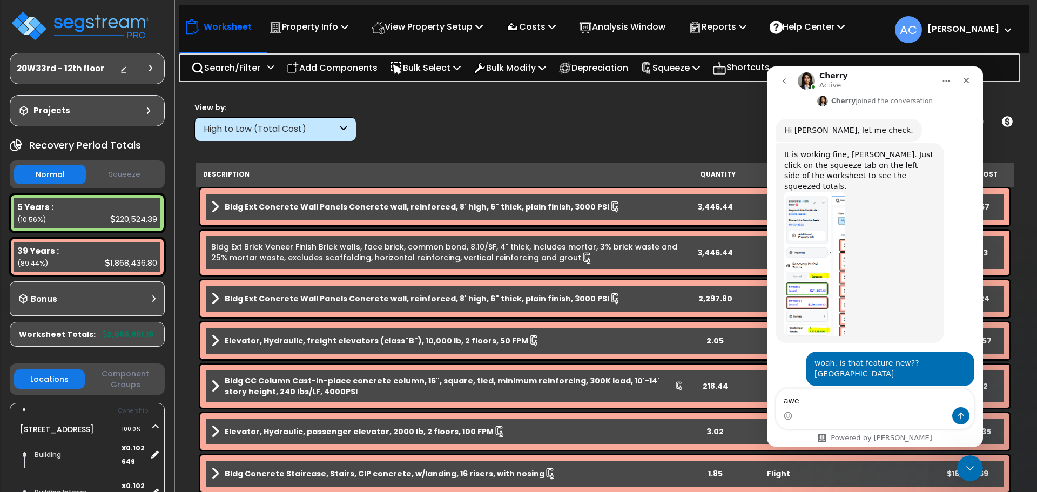
scroll to position [362, 0]
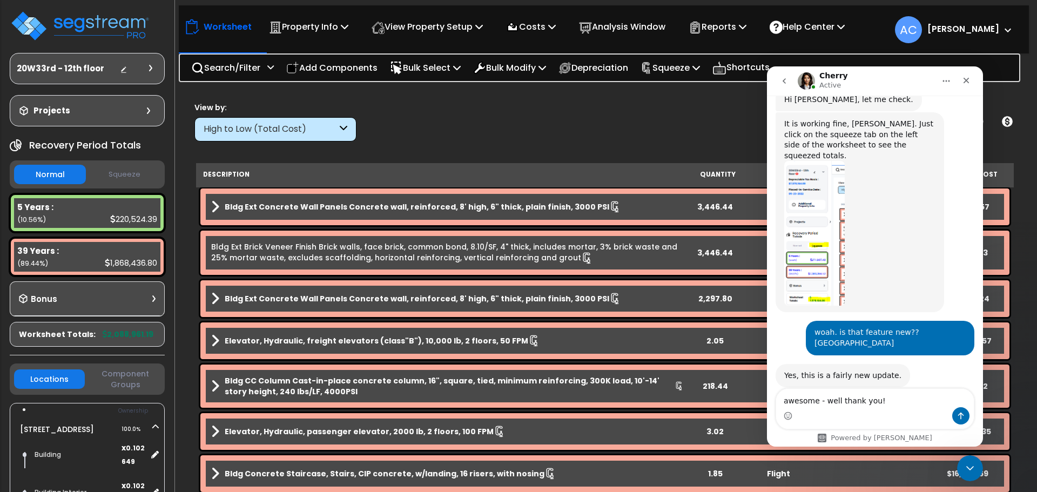
type textarea "awesome - well thank you!!"
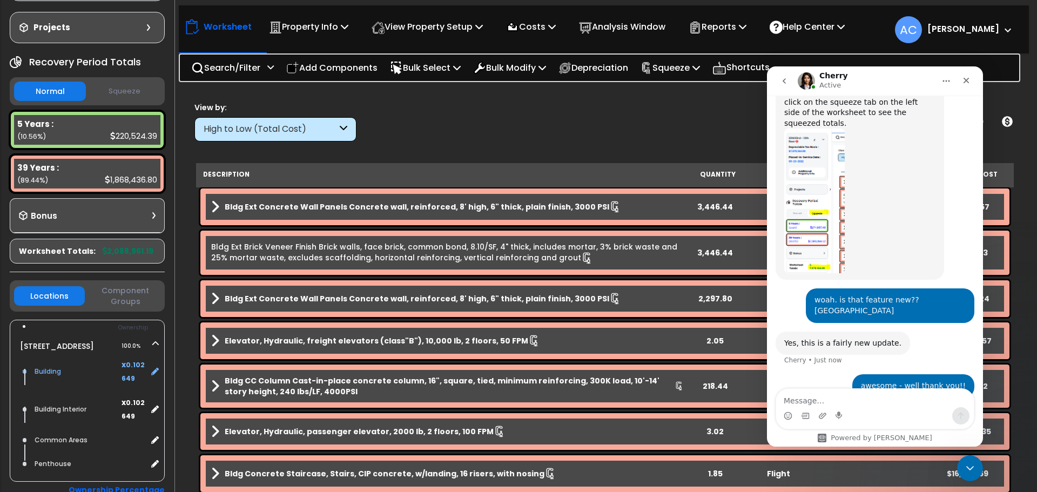
scroll to position [108, 0]
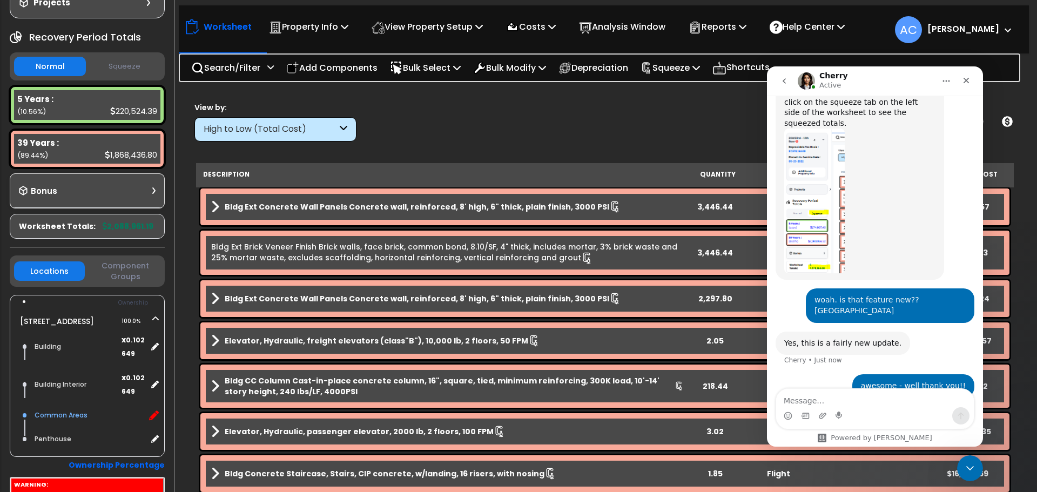
click at [153, 420] on icon at bounding box center [154, 415] width 10 height 10
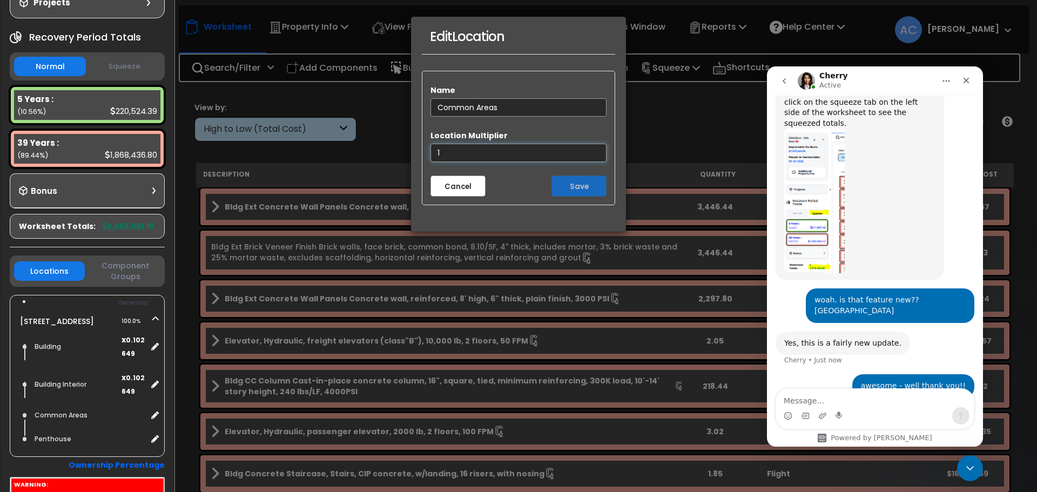
drag, startPoint x: 490, startPoint y: 151, endPoint x: 378, endPoint y: 147, distance: 111.8
click at [378, 147] on div "Edit Location Name Common Areas Location Multiplier 1 Cancel Save" at bounding box center [518, 246] width 1037 height 492
paste input "0.102649"
type input "0.102649"
click at [578, 184] on button "Save" at bounding box center [578, 185] width 55 height 21
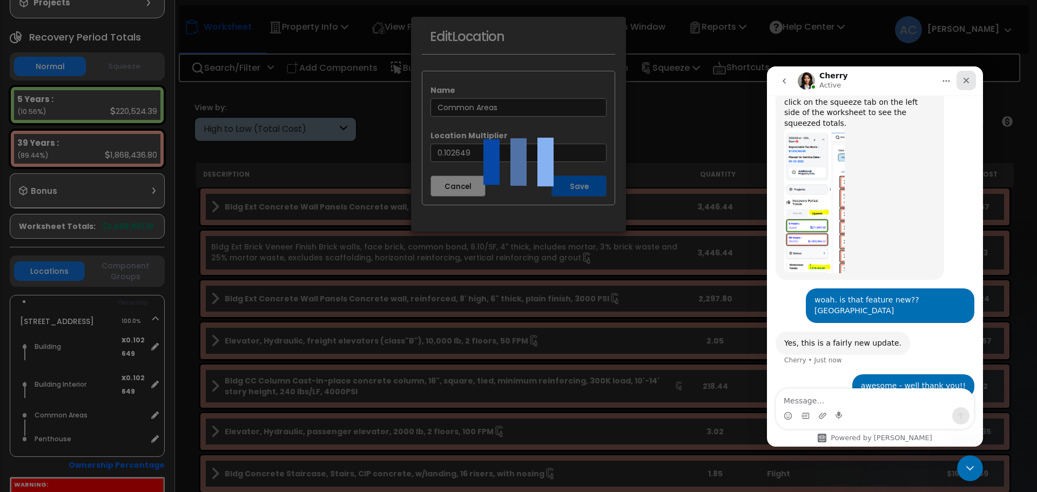
click at [971, 80] on div "Close" at bounding box center [965, 80] width 19 height 19
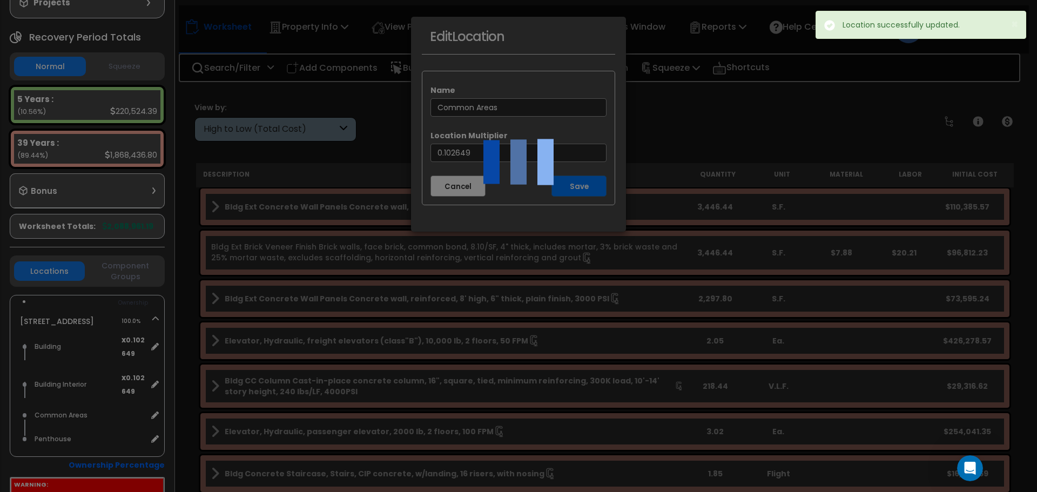
scroll to position [436, 0]
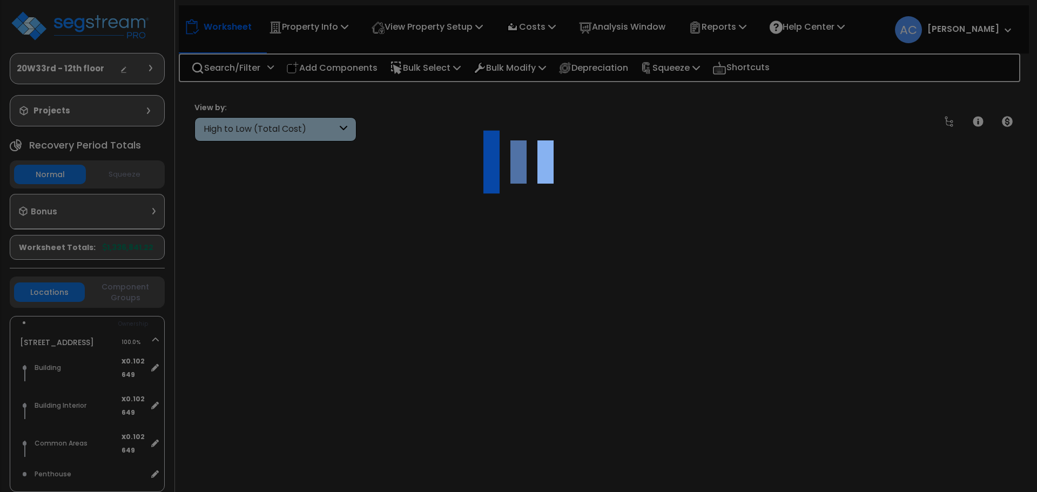
type input "7,578,164.00"
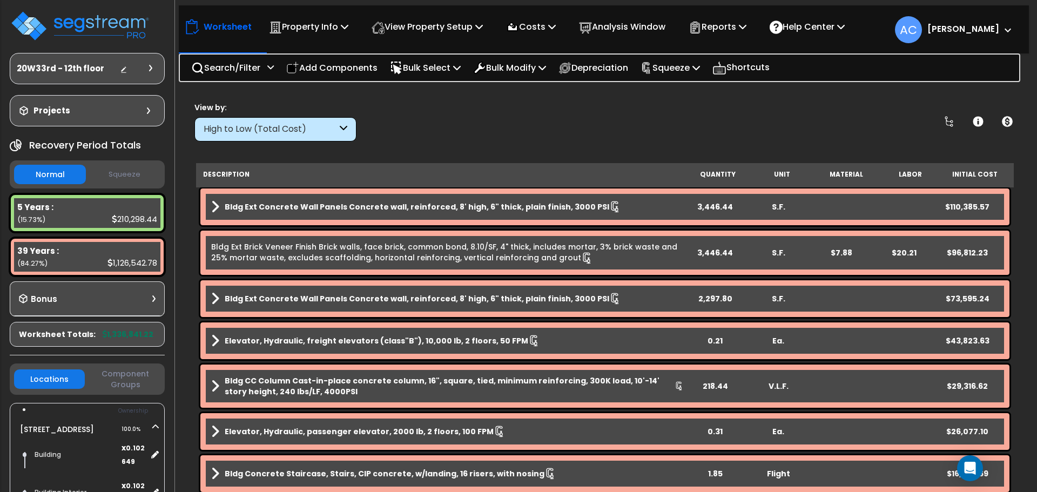
scroll to position [48, 0]
click at [690, 60] on p "Squeeze" at bounding box center [669, 67] width 59 height 15
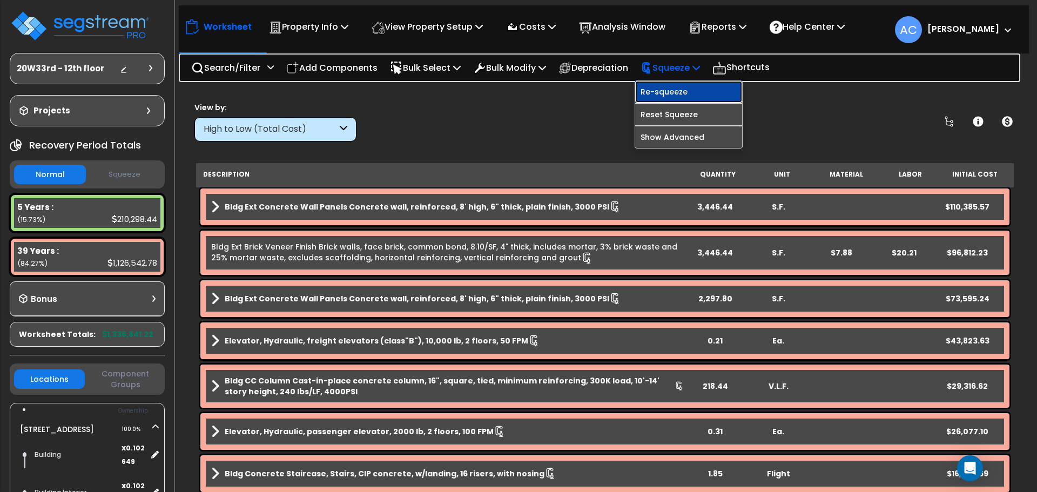
click at [698, 92] on link "Re-squeeze" at bounding box center [688, 92] width 107 height 22
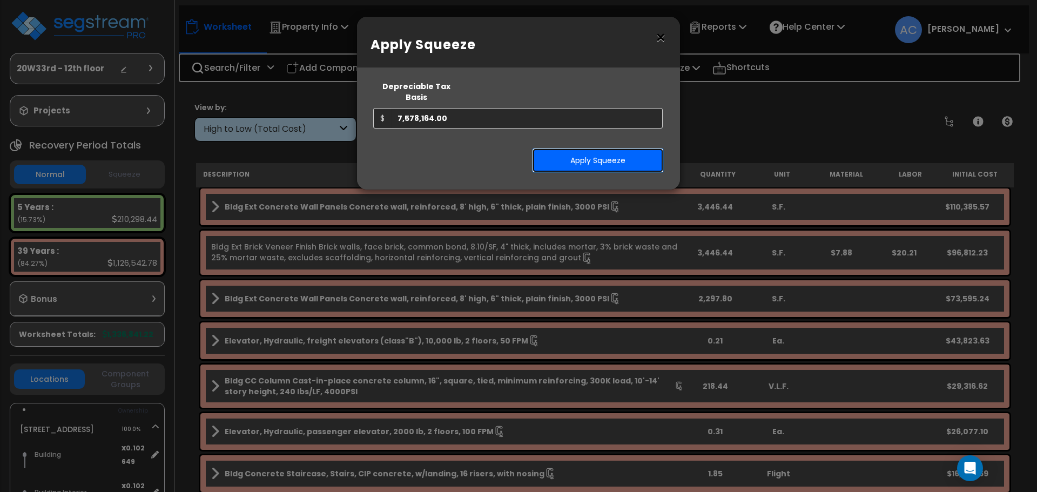
click at [631, 159] on button "Apply Squeeze" at bounding box center [598, 160] width 132 height 25
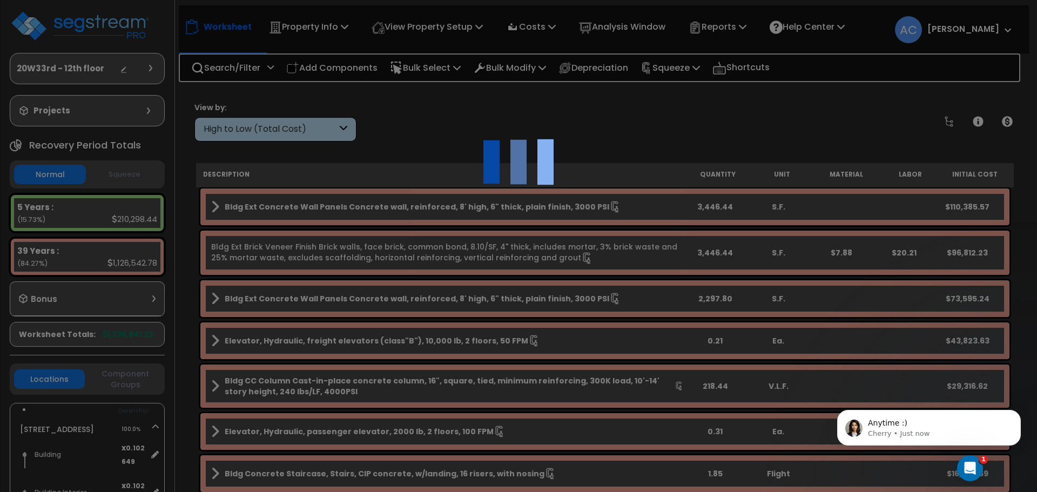
scroll to position [0, 0]
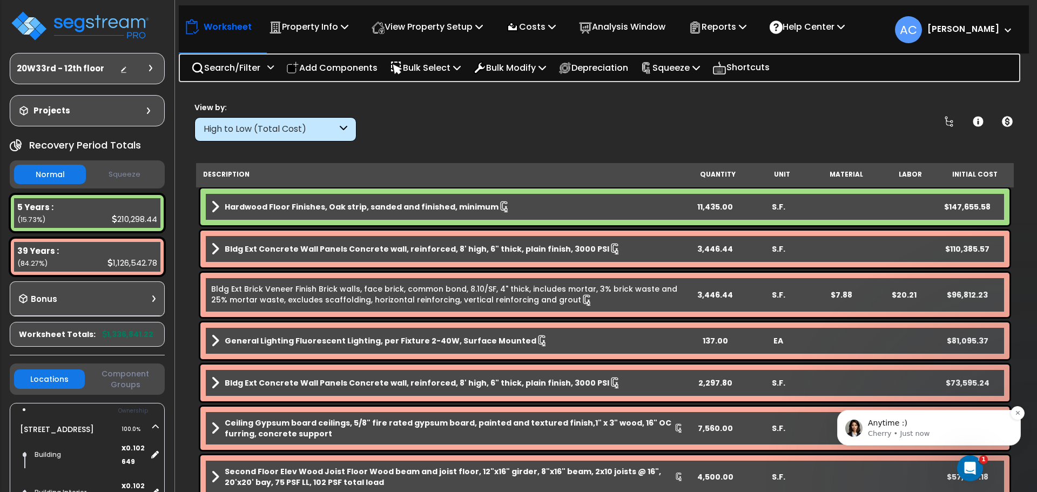
click at [886, 425] on p "Anytime :)" at bounding box center [937, 423] width 139 height 11
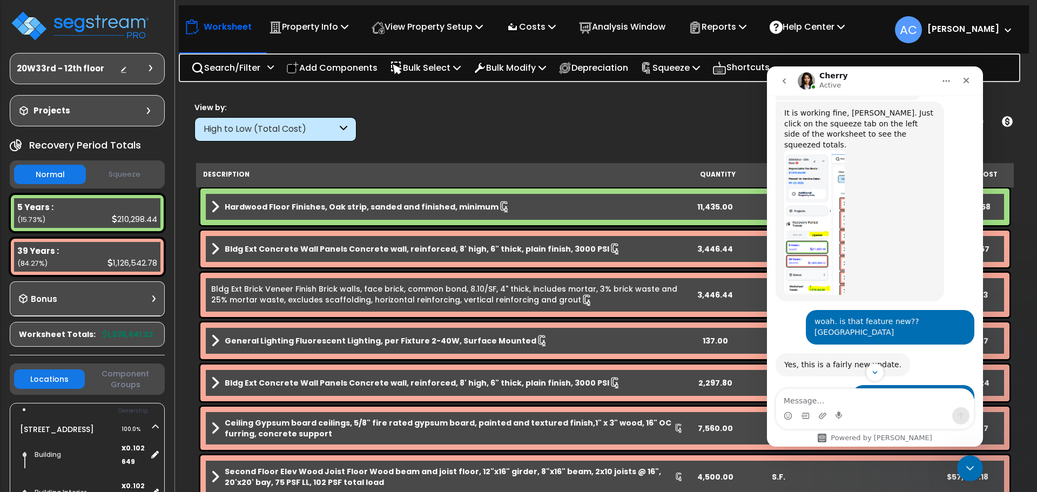
scroll to position [427, 0]
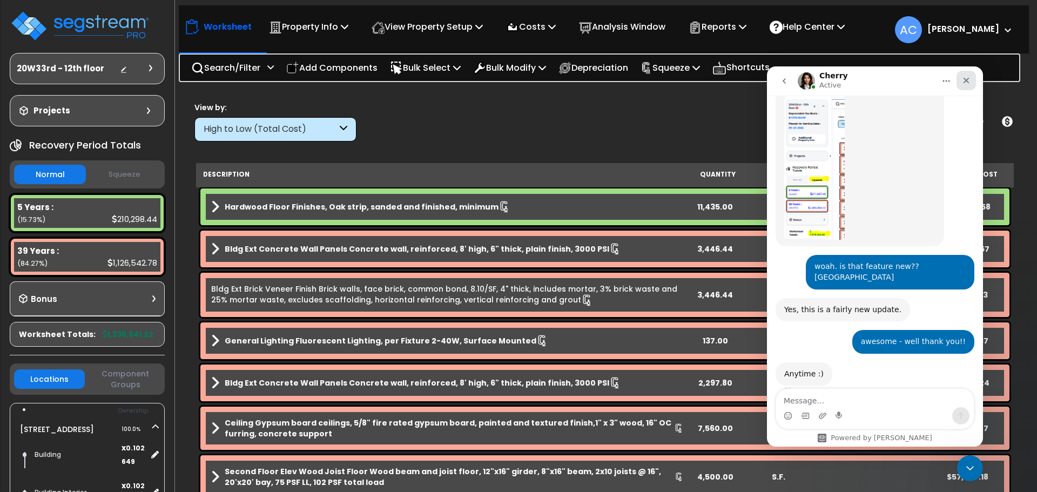
click at [969, 80] on icon "Close" at bounding box center [966, 80] width 9 height 9
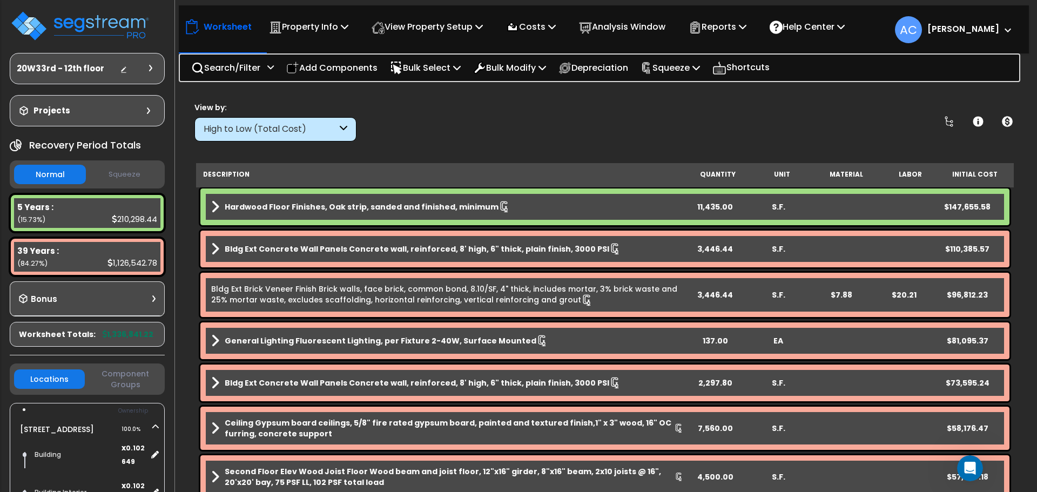
click at [136, 172] on button "Squeeze" at bounding box center [125, 174] width 72 height 19
click at [139, 20] on img at bounding box center [80, 26] width 140 height 32
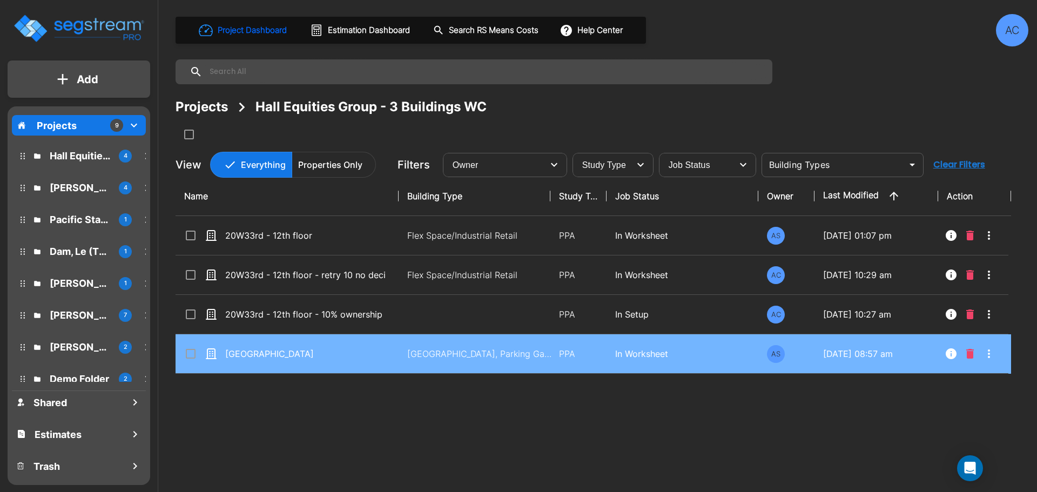
click at [284, 349] on p "[GEOGRAPHIC_DATA]" at bounding box center [305, 353] width 160 height 13
checkbox input "true"
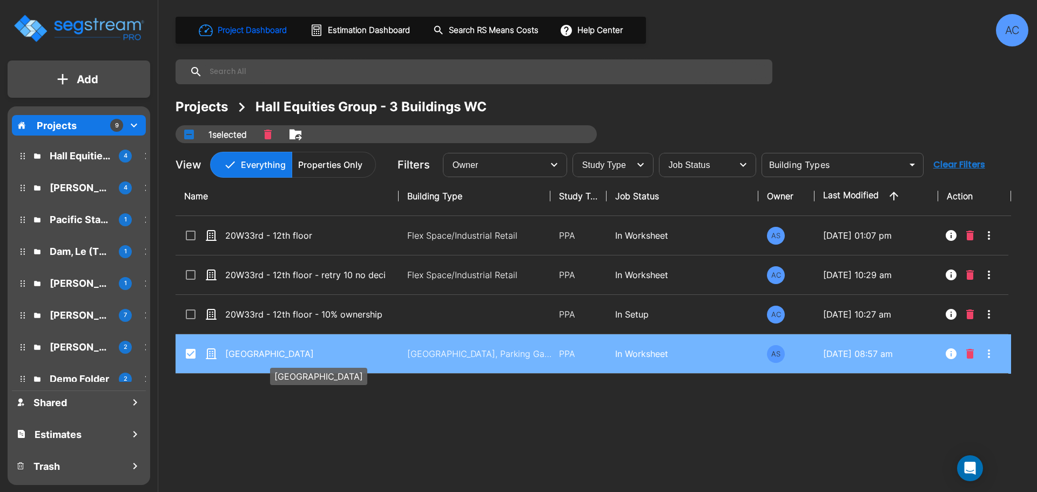
click at [284, 349] on p "[GEOGRAPHIC_DATA]" at bounding box center [305, 353] width 160 height 13
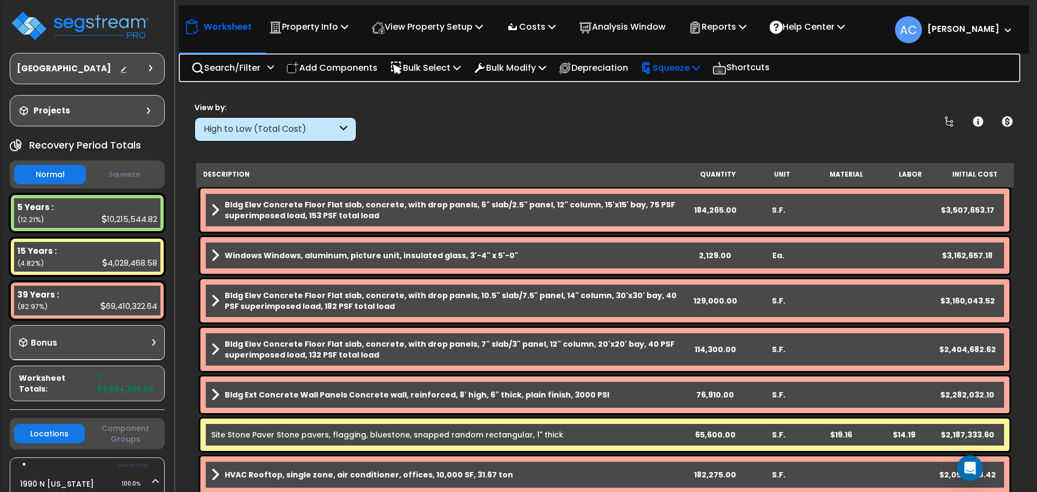
click at [652, 73] on div "Squeeze Squeeze Show Advanced" at bounding box center [669, 67] width 71 height 25
click at [690, 72] on p "Squeeze" at bounding box center [669, 67] width 59 height 15
click at [682, 96] on link "Squeeze" at bounding box center [688, 92] width 107 height 22
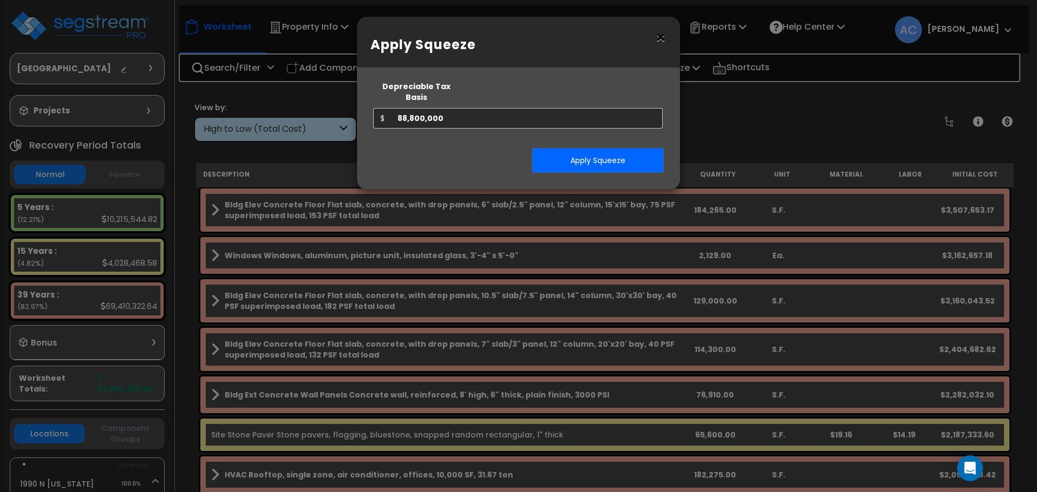
click at [483, 94] on div "Depreciable Tax Basis $ 88,800,000" at bounding box center [517, 102] width 289 height 53
click at [584, 156] on button "Apply Squeeze" at bounding box center [598, 160] width 132 height 25
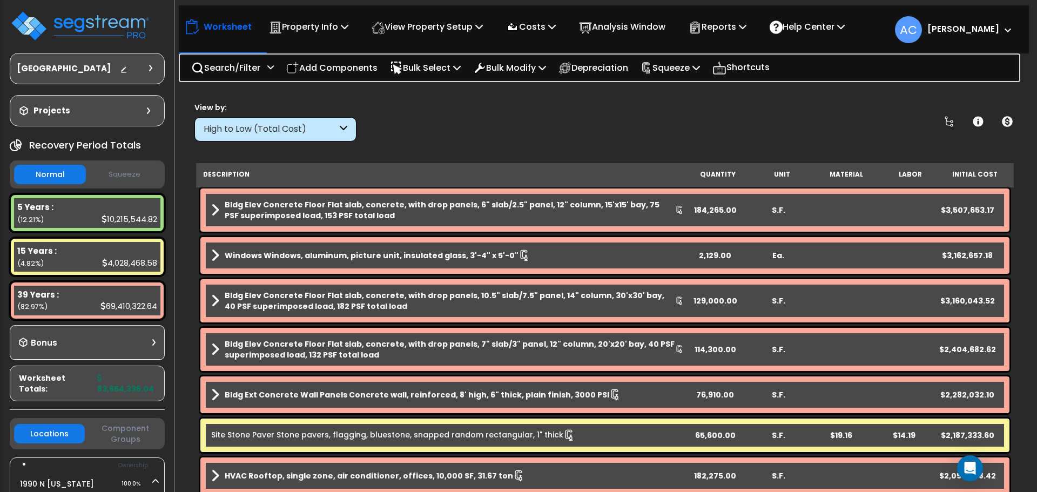
click at [146, 175] on button "Squeeze" at bounding box center [125, 174] width 72 height 19
click at [746, 32] on p "Reports" at bounding box center [717, 26] width 58 height 15
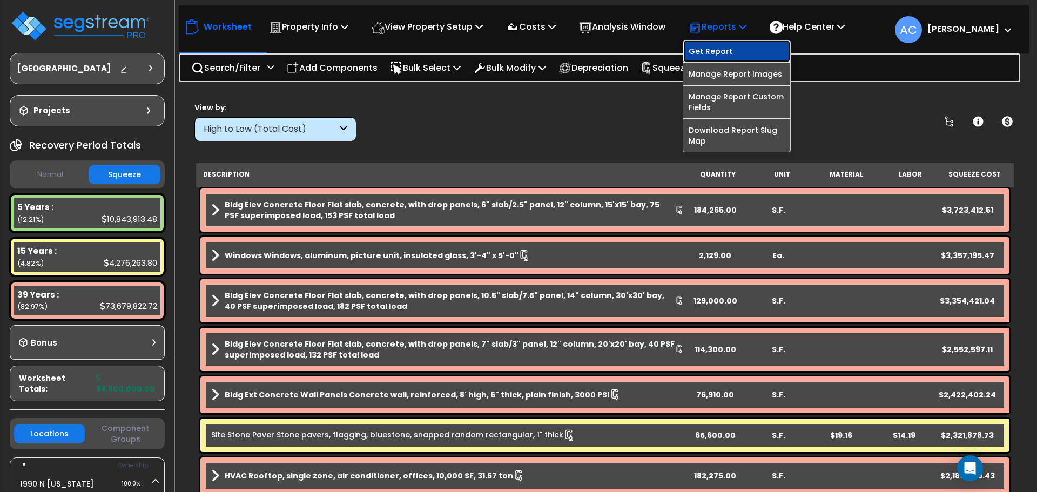
click at [743, 56] on link "Get Report" at bounding box center [736, 51] width 107 height 22
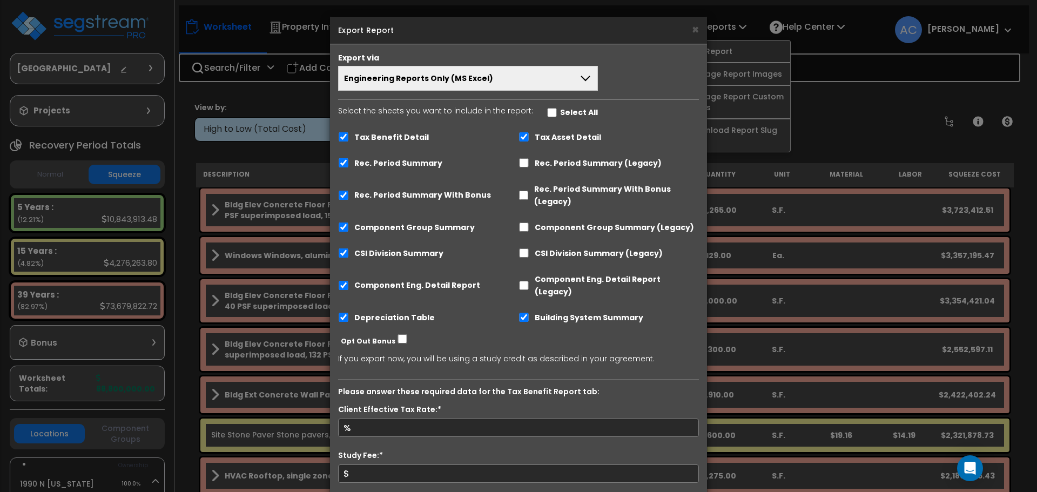
click at [424, 136] on div "Tax Benefit Detail" at bounding box center [428, 136] width 180 height 21
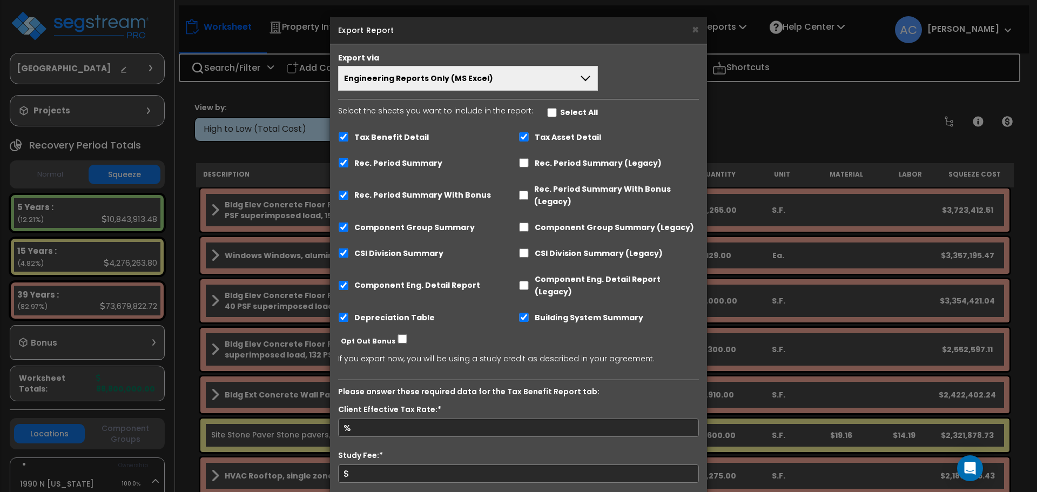
click at [421, 136] on label "Tax Benefit Detail" at bounding box center [391, 137] width 75 height 12
click at [349, 136] on input "Tax Benefit Detail" at bounding box center [343, 136] width 11 height 9
checkbox input "false"
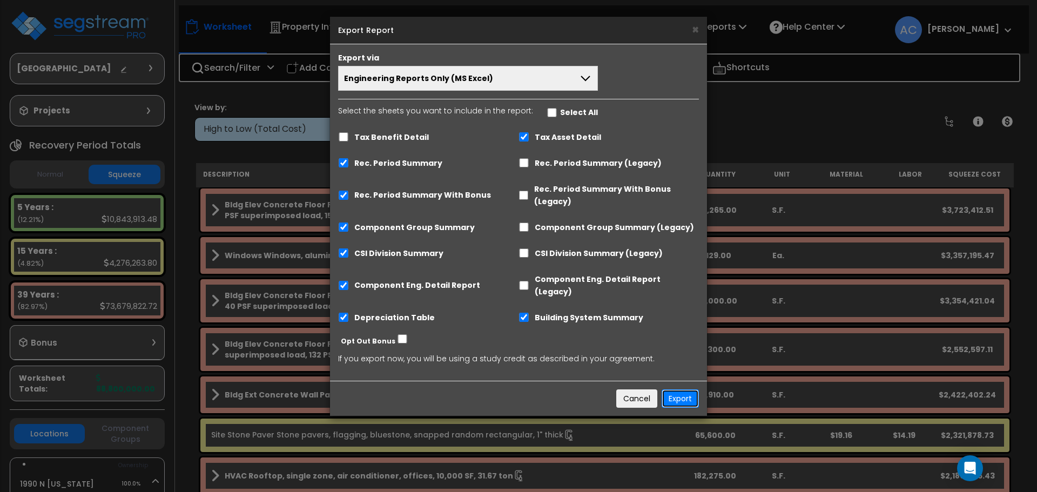
click at [691, 389] on button "Export" at bounding box center [679, 398] width 37 height 18
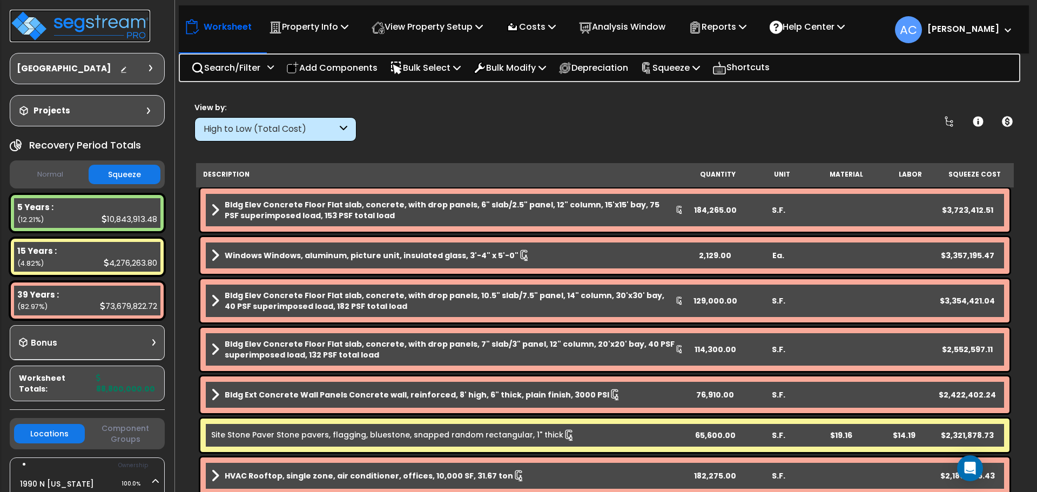
click at [119, 22] on img at bounding box center [80, 26] width 140 height 32
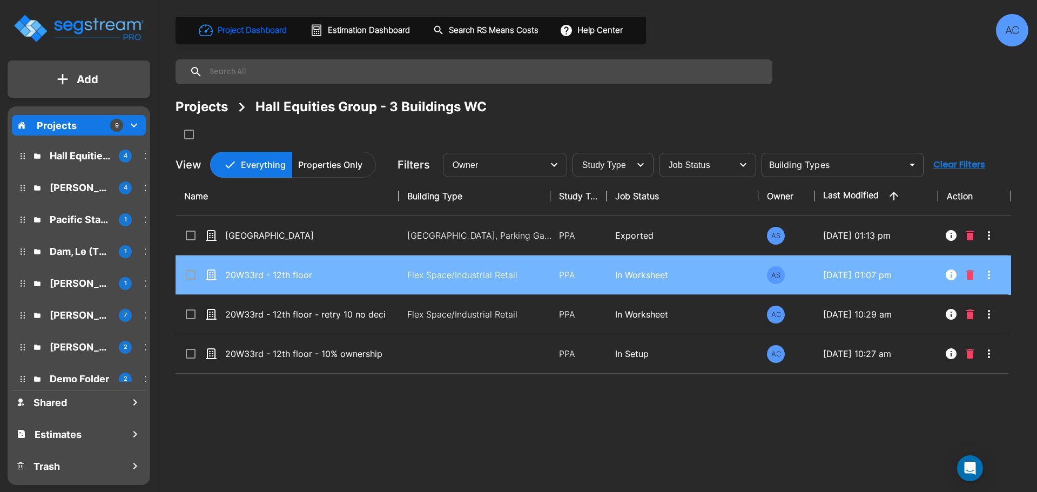
click at [370, 282] on td "20W33rd - 12th floor" at bounding box center [286, 274] width 223 height 39
checkbox input "true"
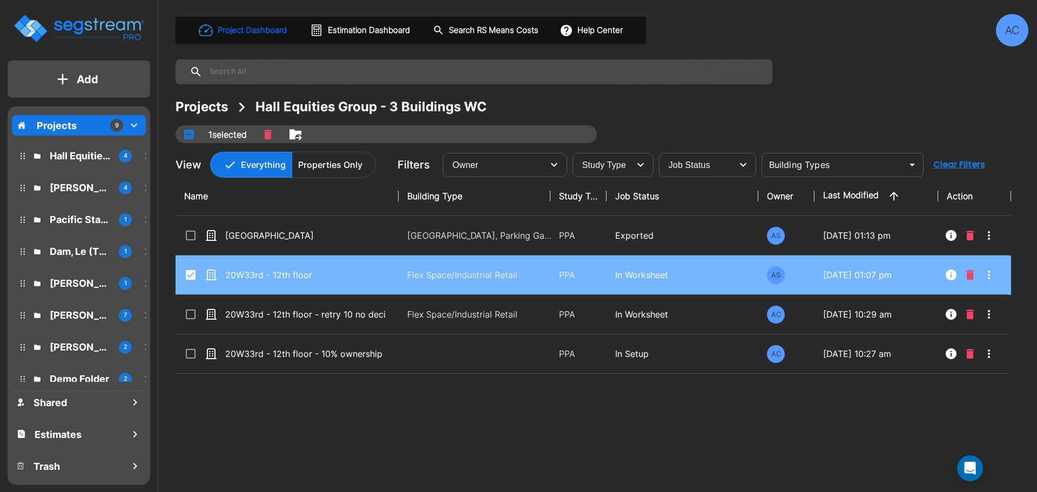
click at [370, 282] on td "20W33rd - 12th floor" at bounding box center [286, 274] width 223 height 39
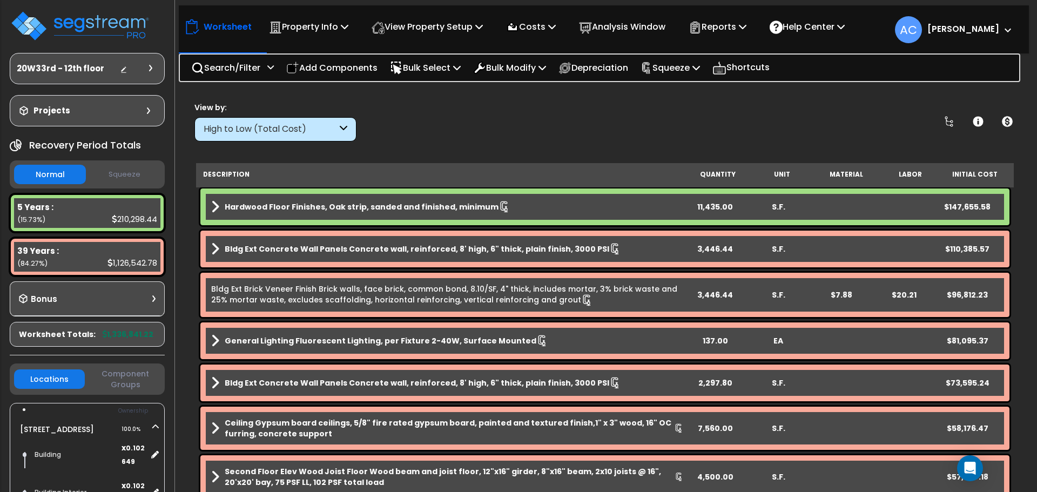
click at [140, 175] on button "Squeeze" at bounding box center [125, 174] width 72 height 19
click at [725, 26] on p "Reports" at bounding box center [717, 26] width 58 height 15
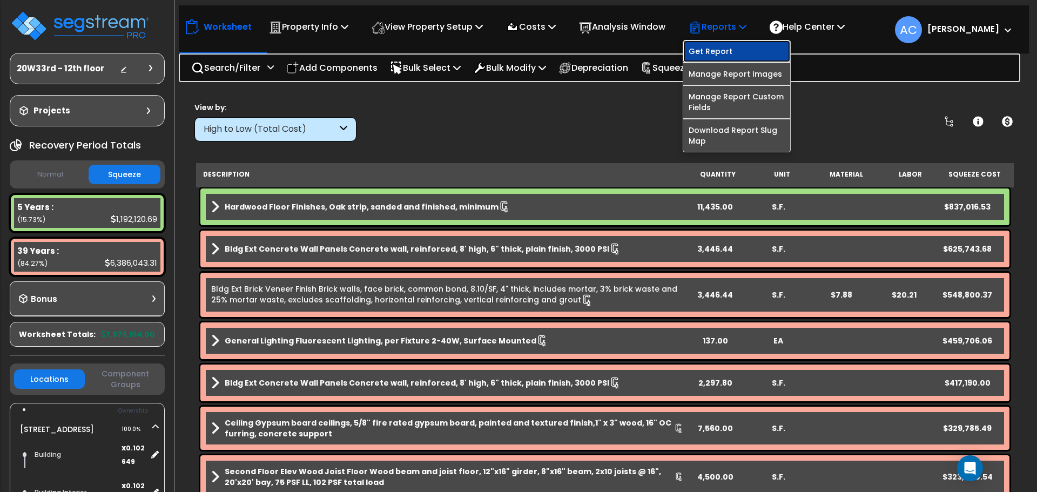
click at [719, 49] on link "Get Report" at bounding box center [736, 51] width 107 height 22
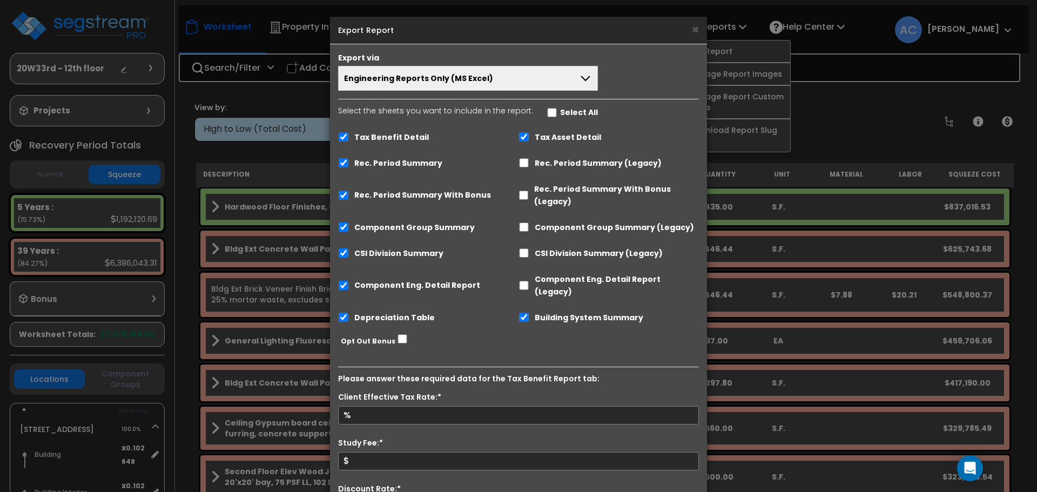
click at [393, 136] on label "Tax Benefit Detail" at bounding box center [391, 137] width 75 height 12
click at [349, 136] on input "Tax Benefit Detail" at bounding box center [343, 136] width 11 height 9
checkbox input "false"
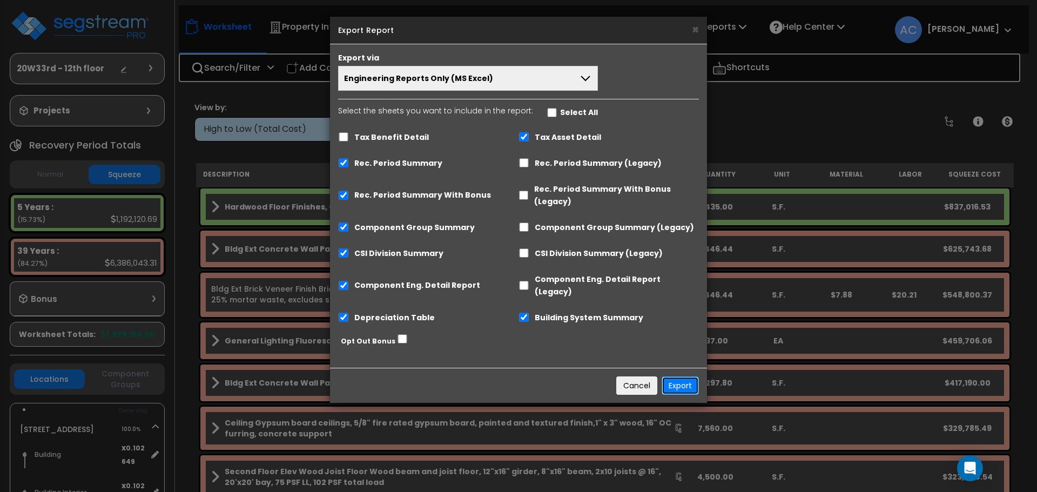
click at [688, 376] on button "Export" at bounding box center [679, 385] width 37 height 18
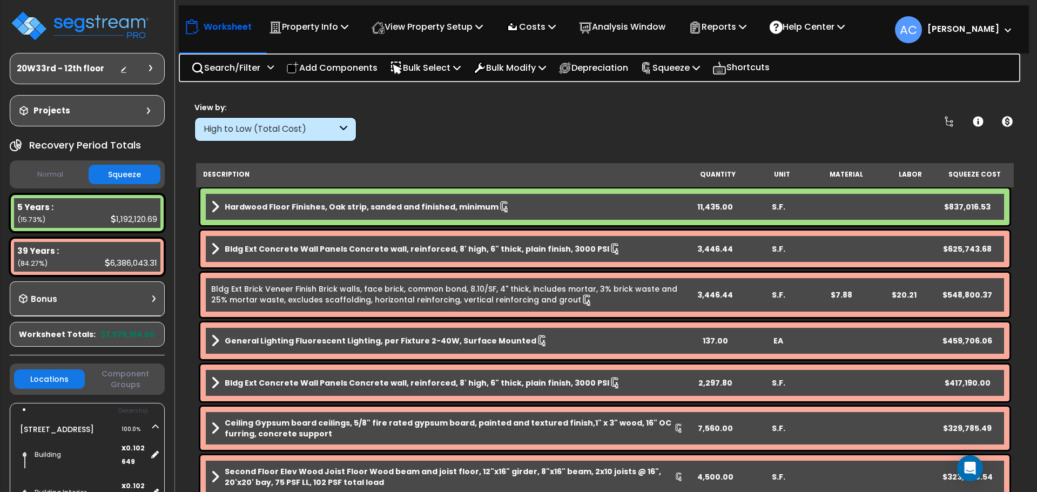
click at [56, 171] on button "Normal" at bounding box center [50, 174] width 72 height 19
click at [110, 168] on button "Squeeze" at bounding box center [125, 174] width 72 height 19
click at [61, 170] on button "Normal" at bounding box center [50, 174] width 72 height 19
click at [128, 164] on div "Normal Squeeze" at bounding box center [87, 174] width 155 height 28
click at [128, 174] on button "Squeeze" at bounding box center [125, 174] width 72 height 19
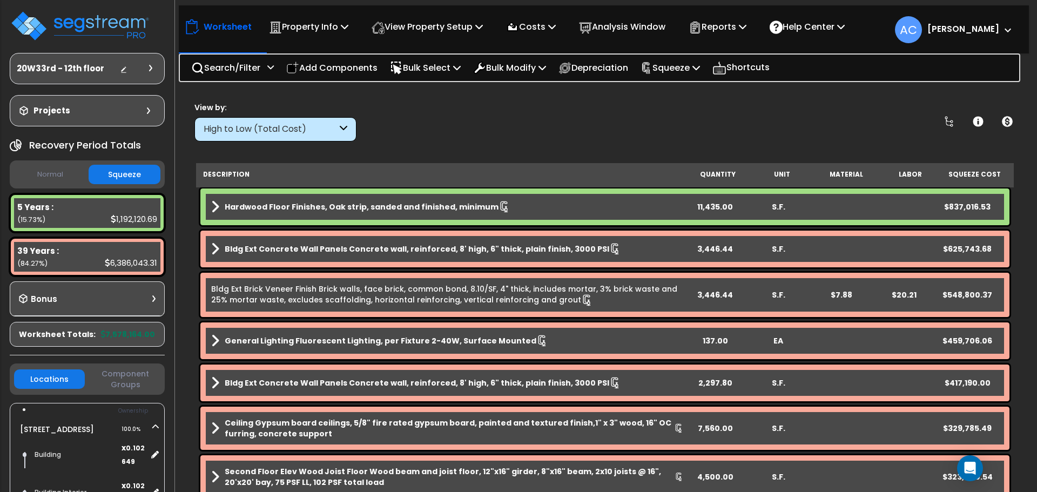
click at [39, 173] on button "Normal" at bounding box center [50, 174] width 72 height 19
click at [126, 174] on button "Squeeze" at bounding box center [125, 174] width 72 height 19
